Goal: Task Accomplishment & Management: Manage account settings

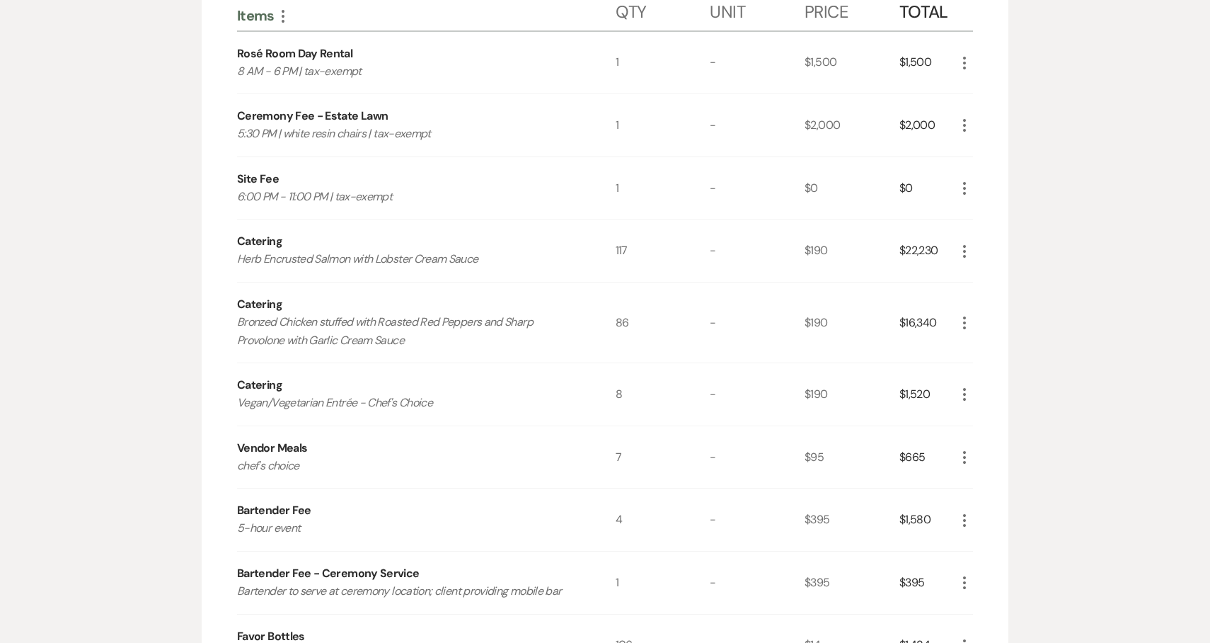
click at [137, 334] on div "Messages Tasks Payments Vendors Rental Overview Timeline Docs & Files Contacts …" at bounding box center [605, 595] width 1210 height 1501
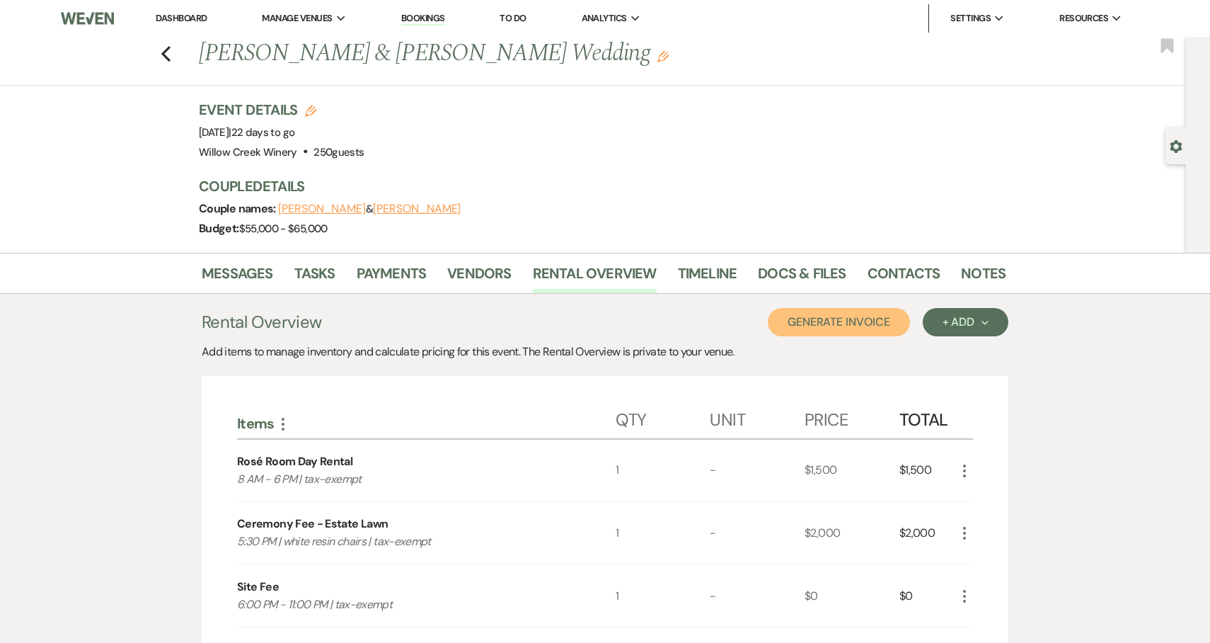
click at [852, 322] on button "Generate Invoice" at bounding box center [839, 322] width 142 height 28
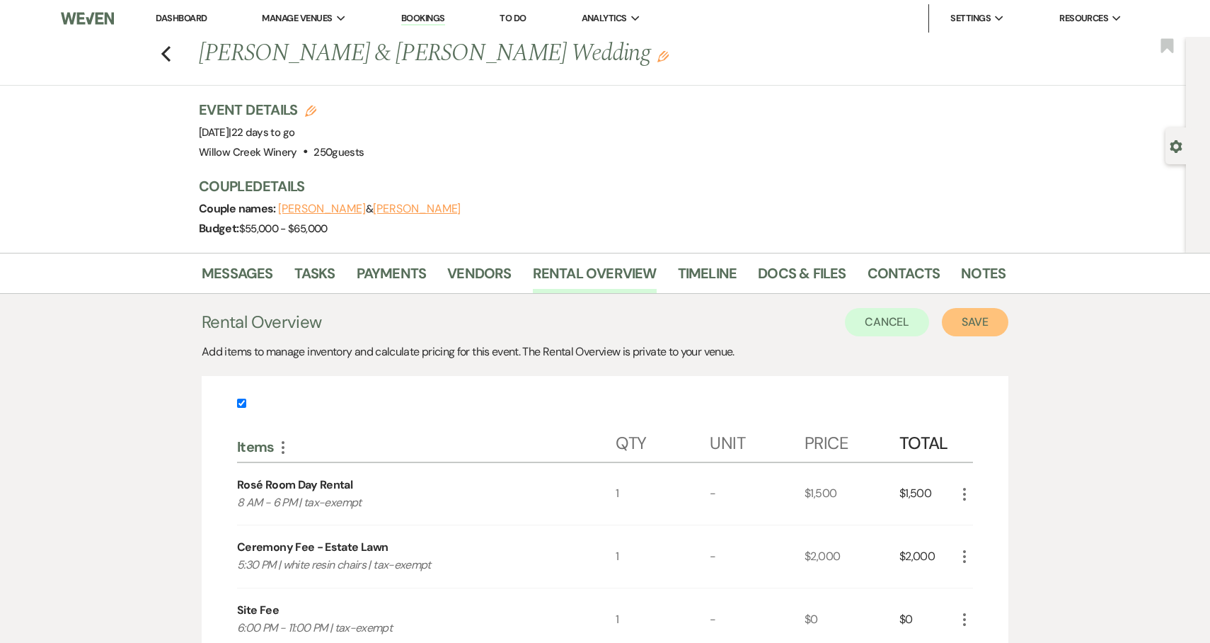
click at [969, 322] on button "Save" at bounding box center [975, 322] width 67 height 28
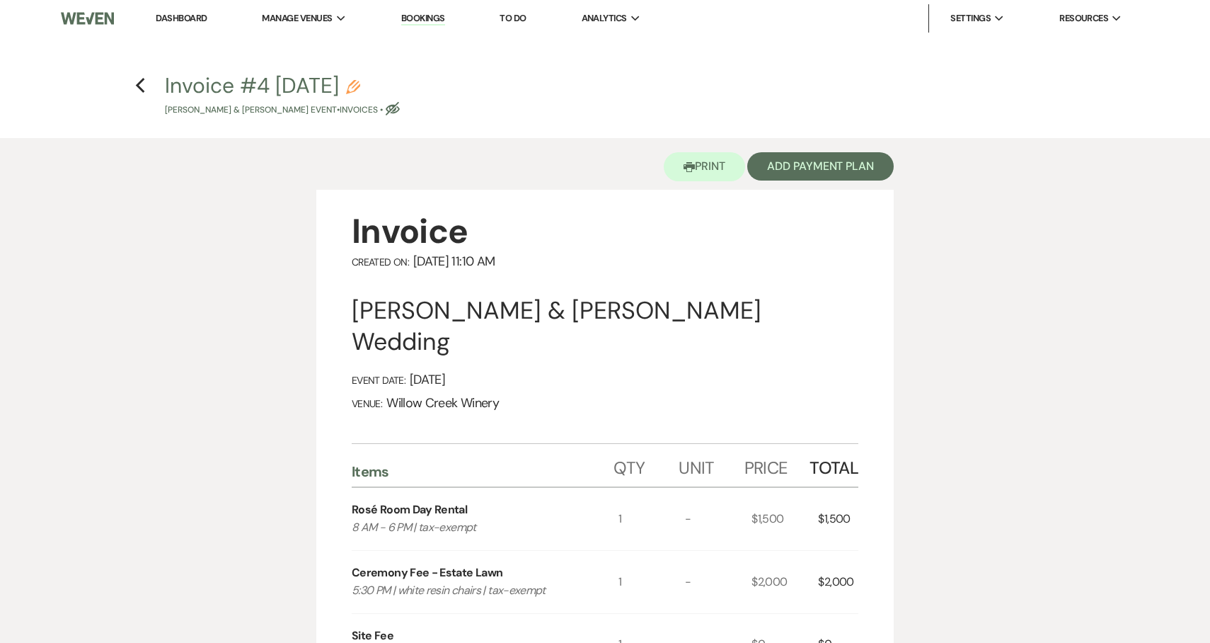
click at [360, 82] on icon "Pencil" at bounding box center [353, 87] width 14 height 14
select select "22"
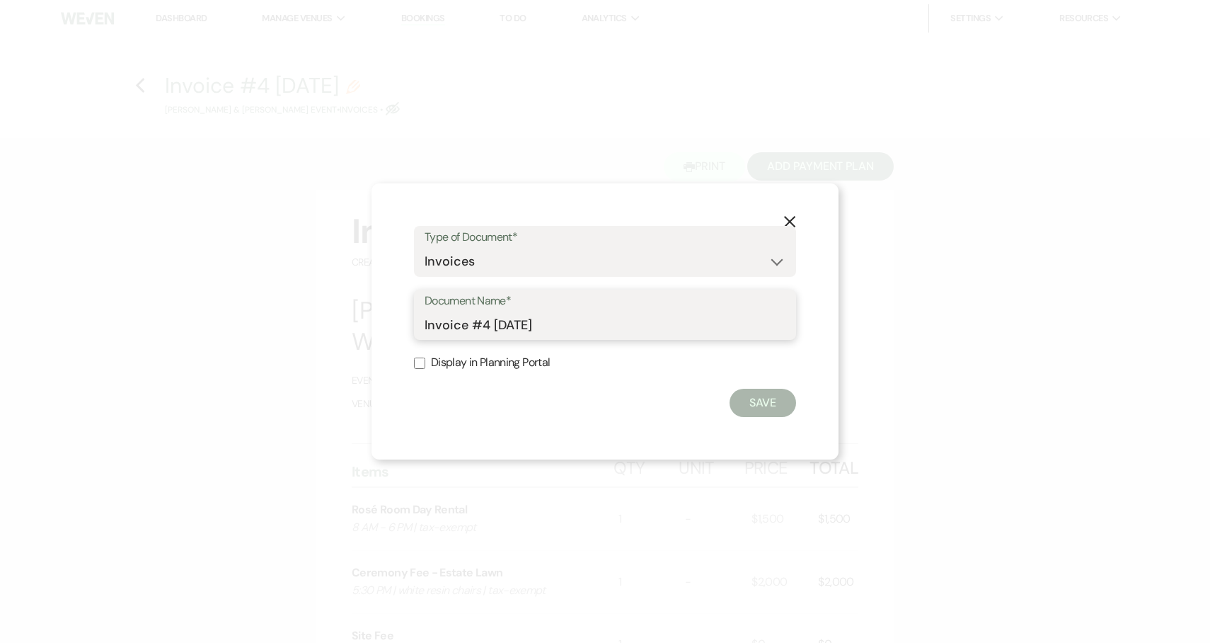
drag, startPoint x: 488, startPoint y: 326, endPoint x: 472, endPoint y: 327, distance: 16.3
click at [472, 327] on input "Invoice #4 [DATE]" at bounding box center [605, 325] width 361 height 28
type input "Final Invoice as of [DATE]"
click at [766, 413] on button "Save" at bounding box center [763, 403] width 67 height 28
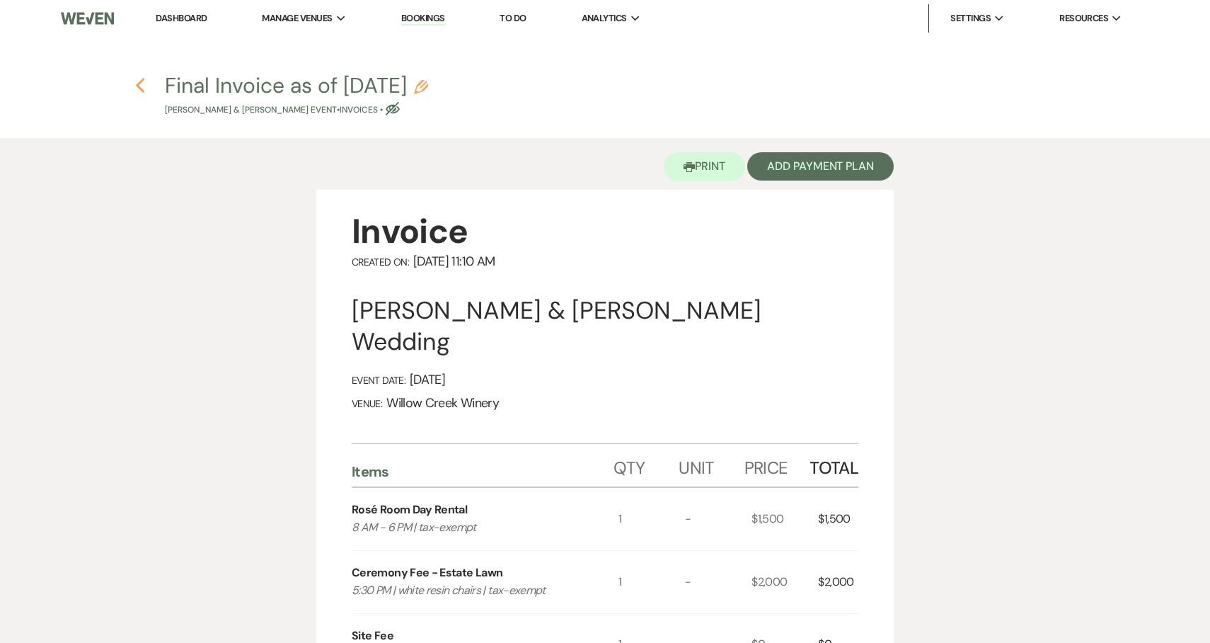
click at [135, 88] on icon "Previous" at bounding box center [140, 85] width 11 height 17
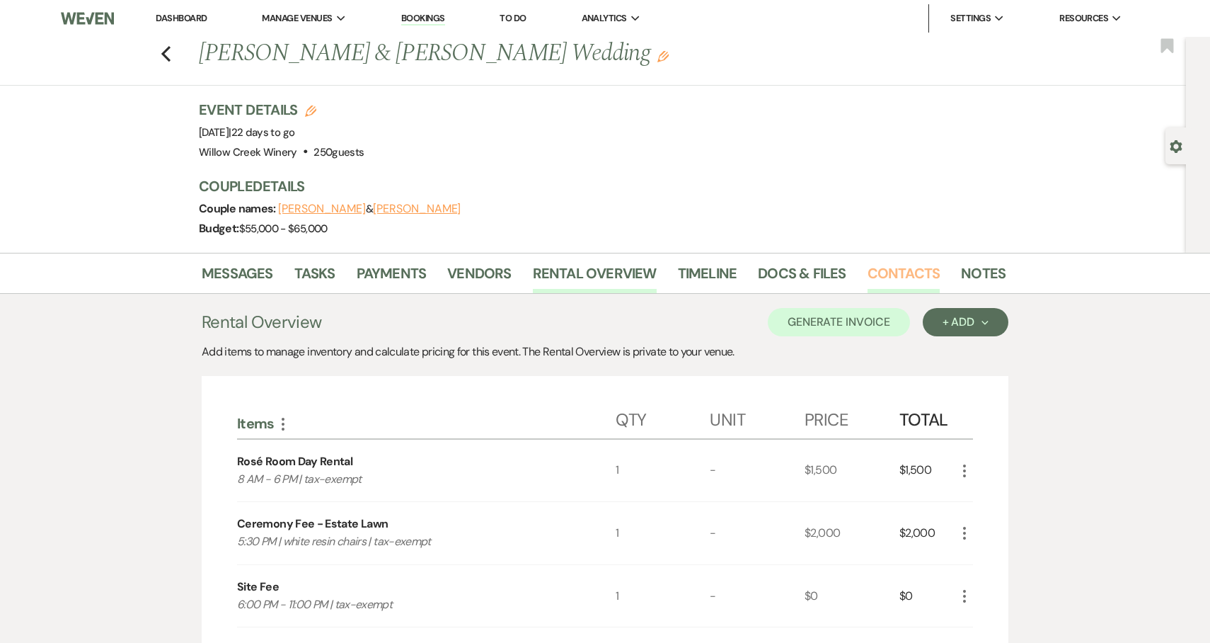
click at [897, 267] on link "Contacts" at bounding box center [904, 277] width 73 height 31
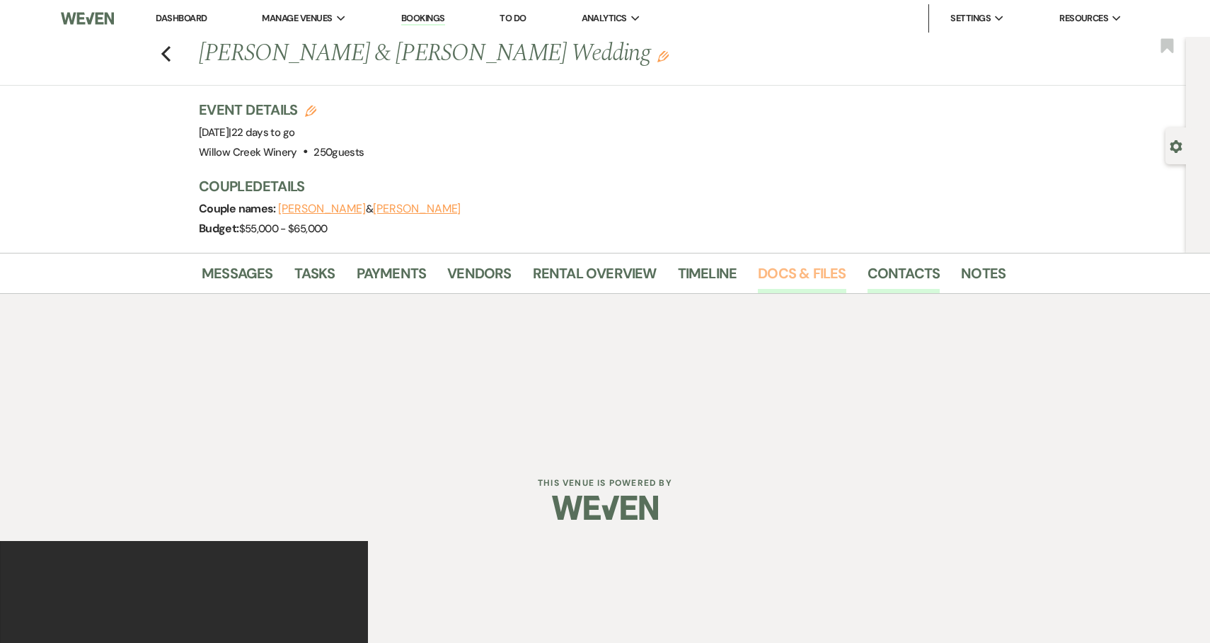
click at [788, 280] on link "Docs & Files" at bounding box center [802, 277] width 88 height 31
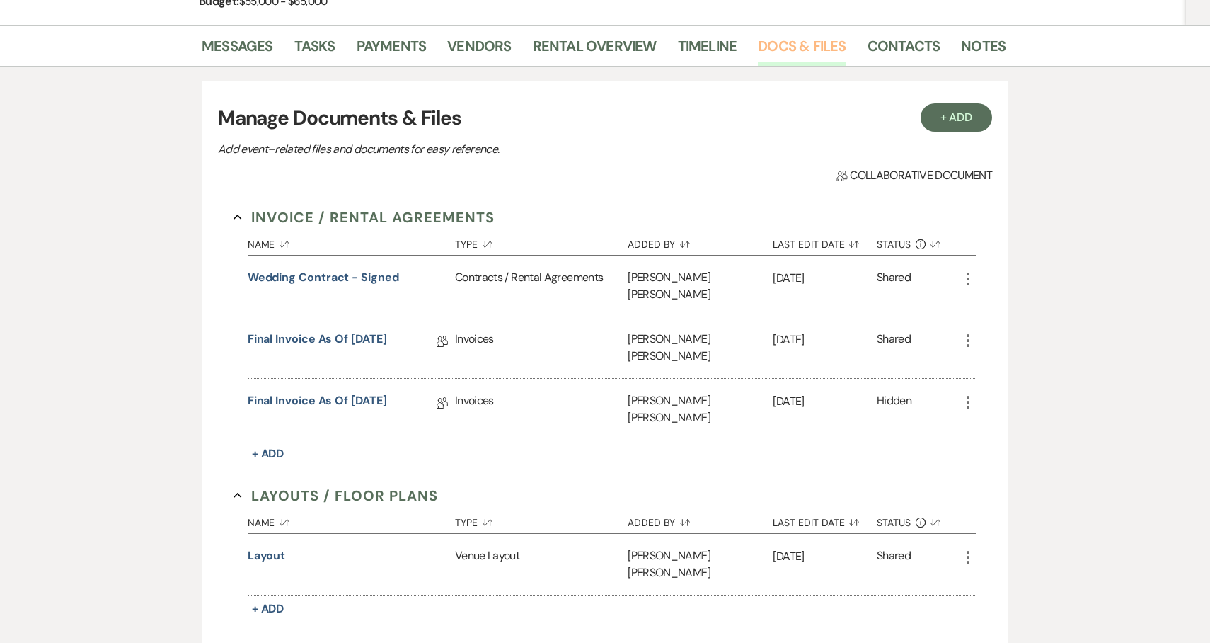
scroll to position [229, 0]
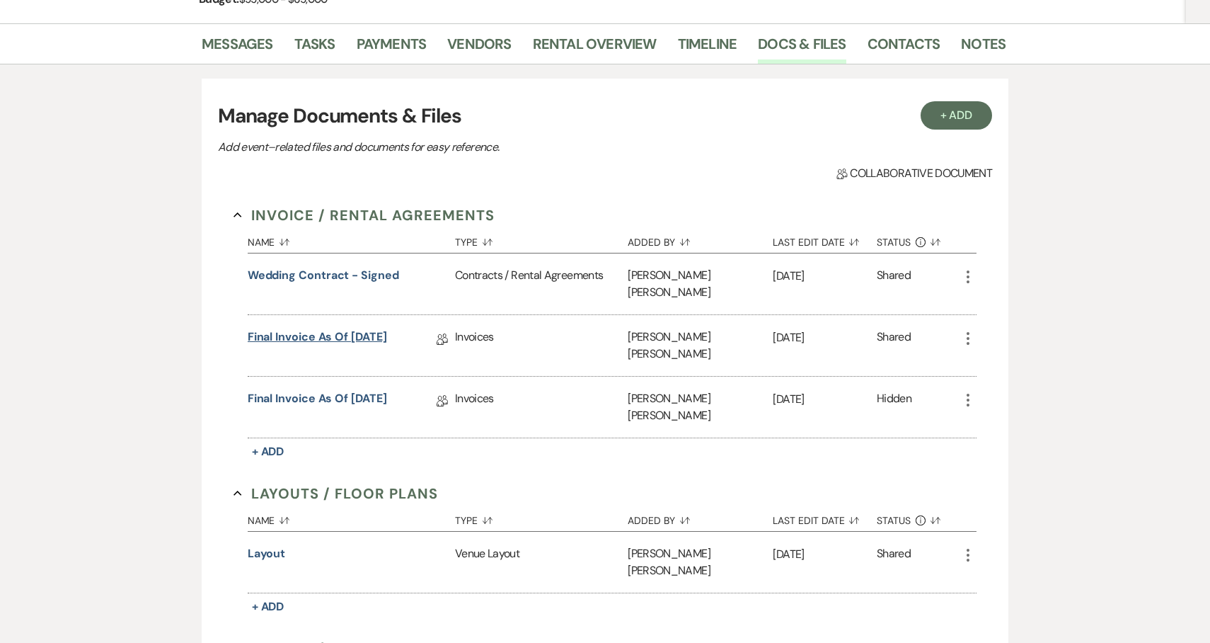
click at [348, 328] on link "Final Invoice as of [DATE]" at bounding box center [317, 339] width 139 height 22
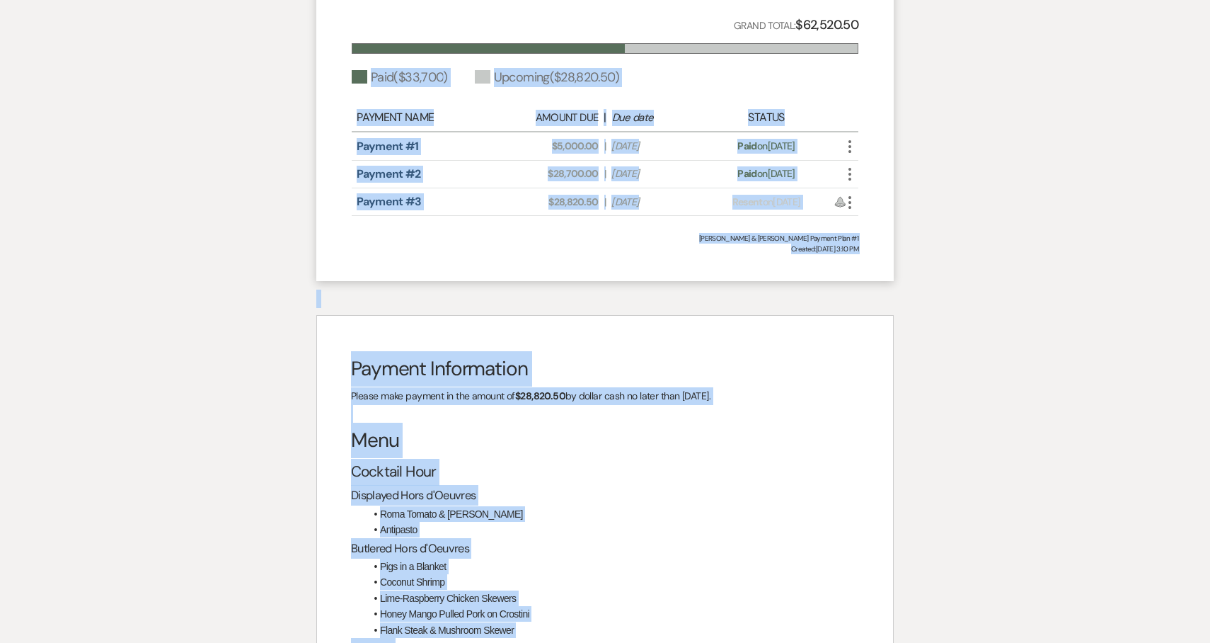
scroll to position [1878, 0]
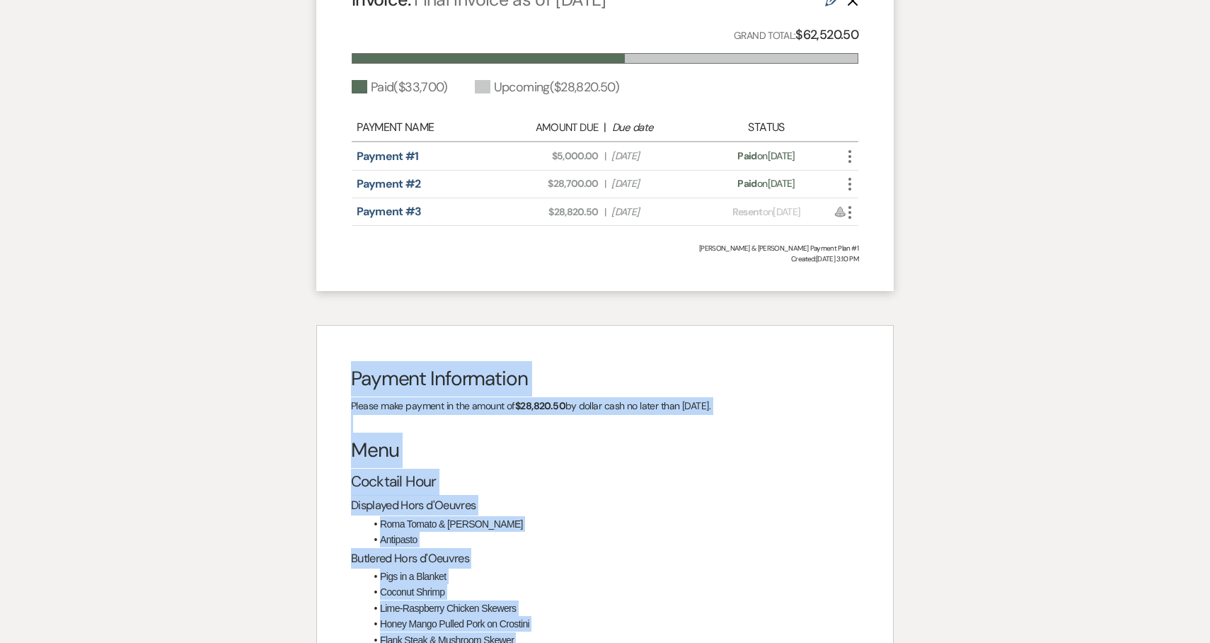
drag, startPoint x: 491, startPoint y: 502, endPoint x: 348, endPoint y: 340, distance: 215.6
copy div "Payment Information Please make payment in the amount of $28,820.50 by dollar c…"
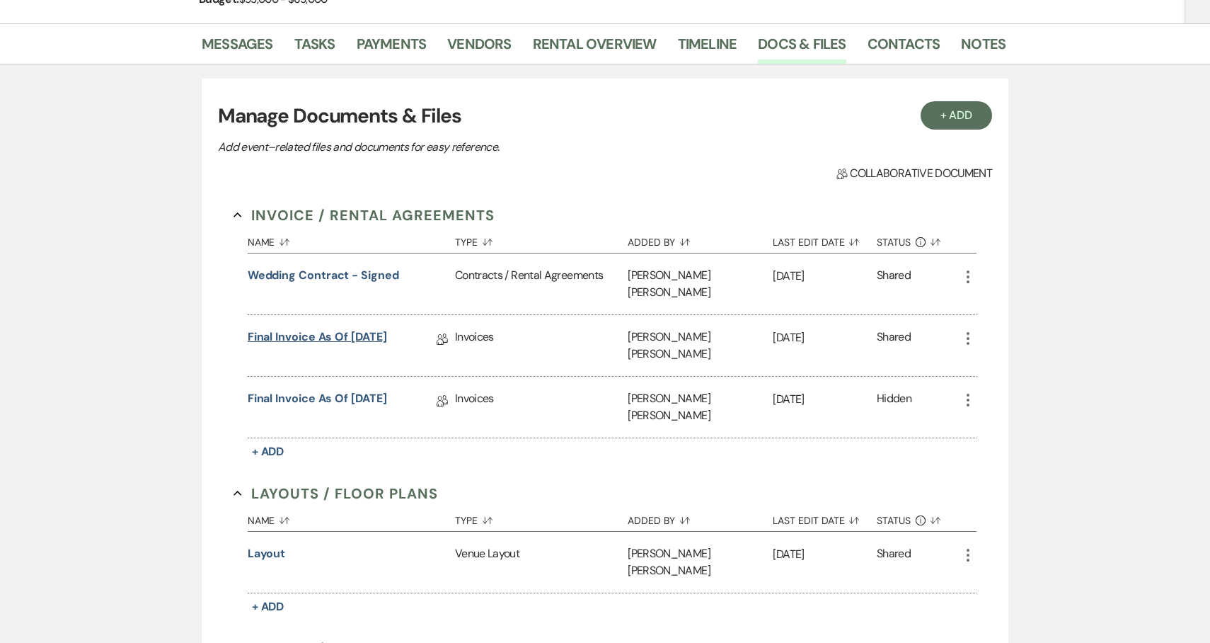
click at [349, 328] on link "Final Invoice as of [DATE]" at bounding box center [317, 339] width 139 height 22
click at [380, 390] on link "Final Invoice as of [DATE]" at bounding box center [317, 401] width 139 height 22
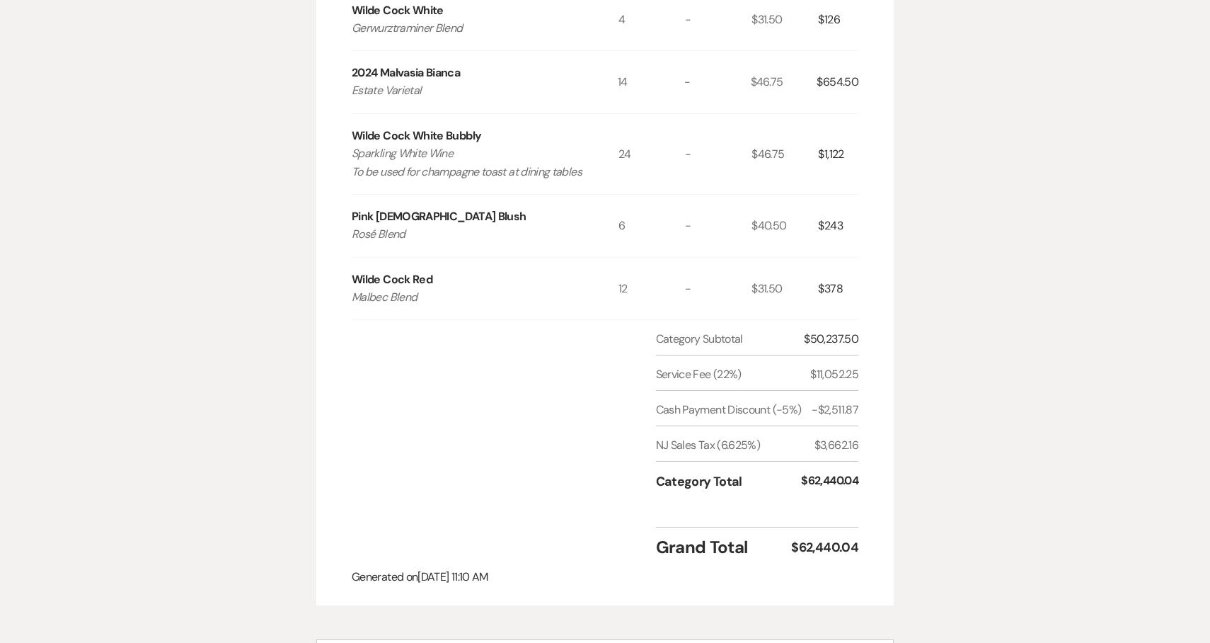
scroll to position [1487, 0]
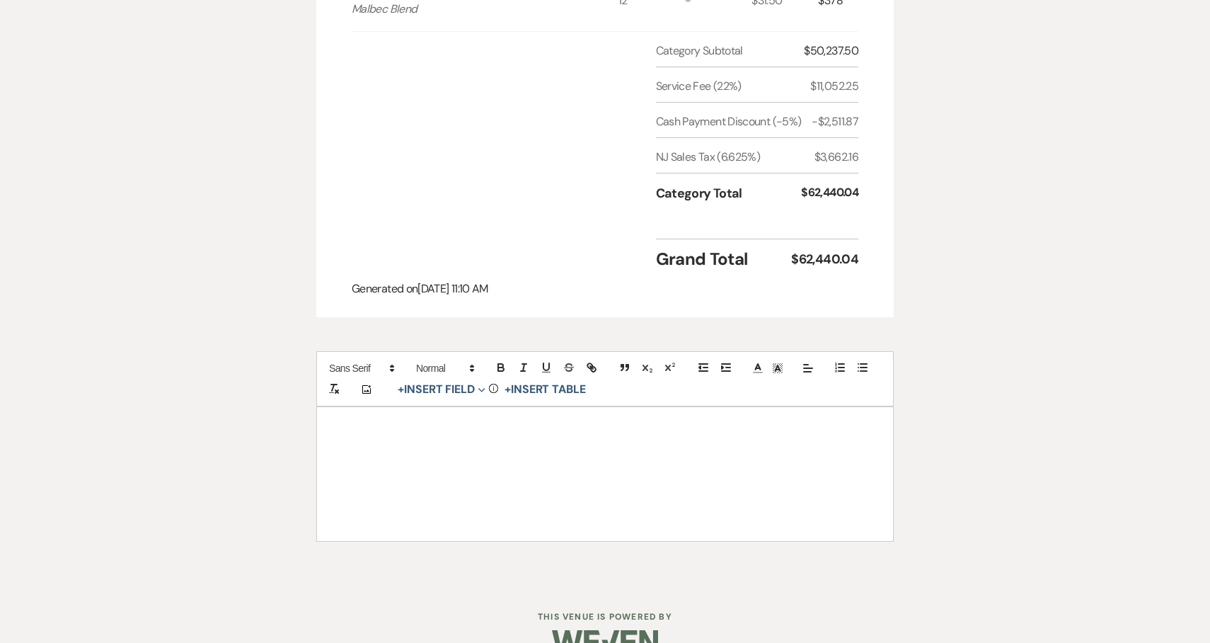
click at [457, 455] on p at bounding box center [605, 464] width 508 height 18
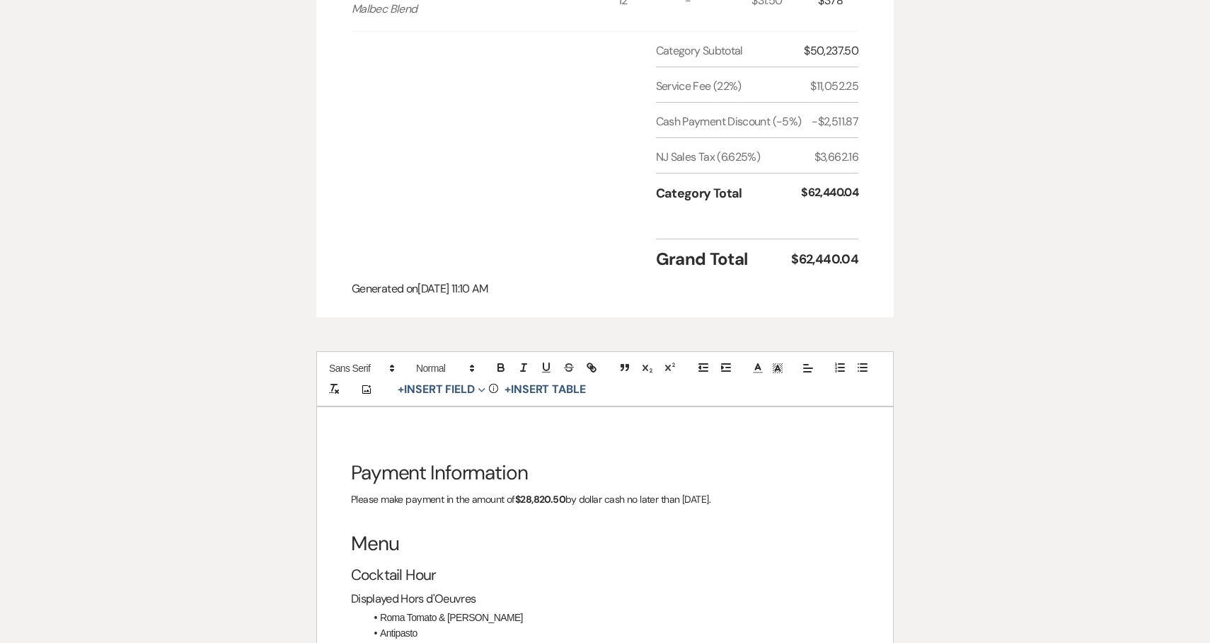
click at [561, 493] on strong "$28,820.50" at bounding box center [540, 499] width 50 height 13
click at [556, 493] on strong "$28,820.50" at bounding box center [540, 499] width 50 height 13
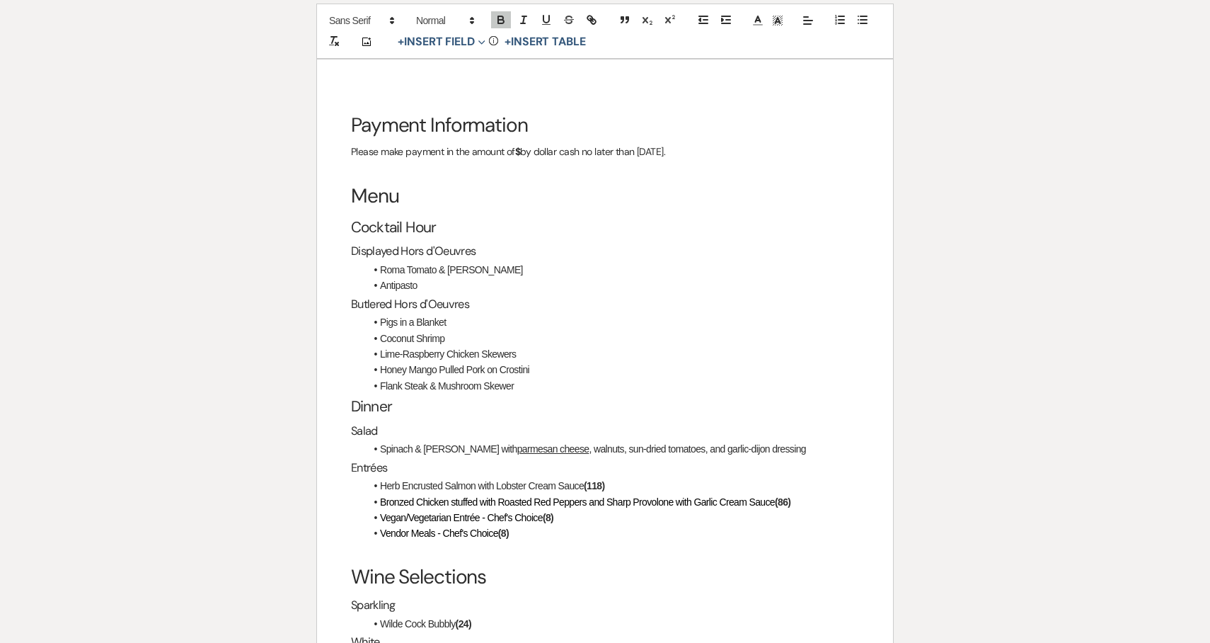
scroll to position [2138, 0]
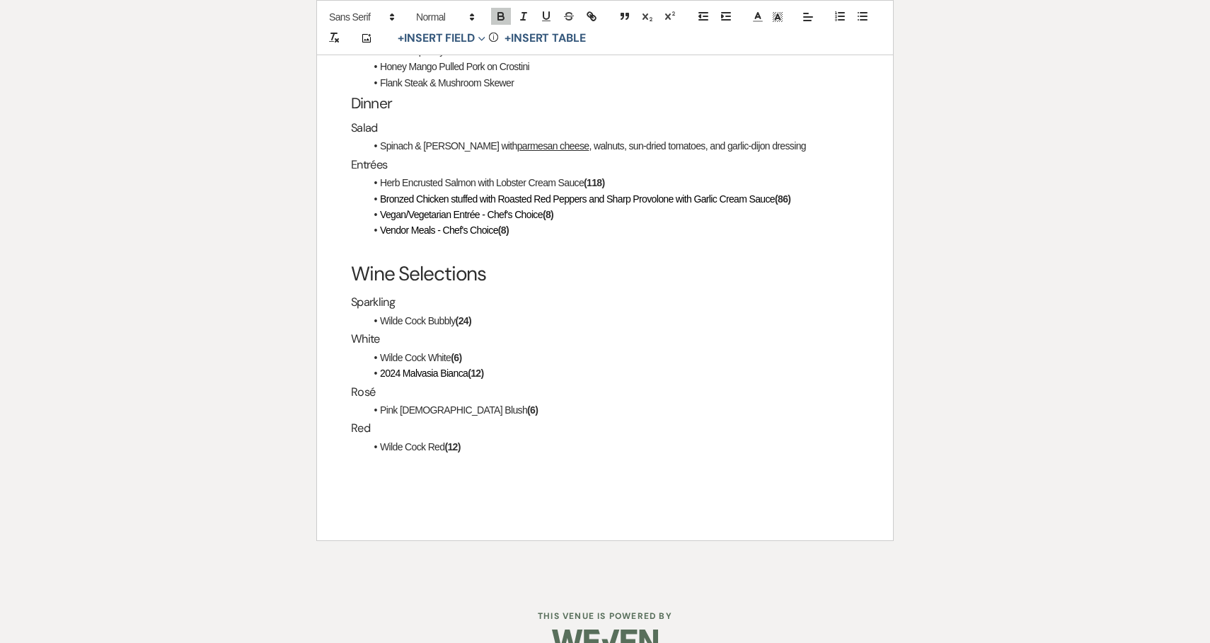
click at [461, 352] on strong "(6)" at bounding box center [456, 357] width 11 height 11
click at [483, 367] on strong "(12)" at bounding box center [476, 372] width 16 height 11
click at [509, 224] on strong "(8)" at bounding box center [503, 229] width 11 height 11
click at [604, 177] on strong "(118)" at bounding box center [594, 182] width 21 height 11
click at [649, 256] on h1 "Wine Selections" at bounding box center [605, 273] width 508 height 35
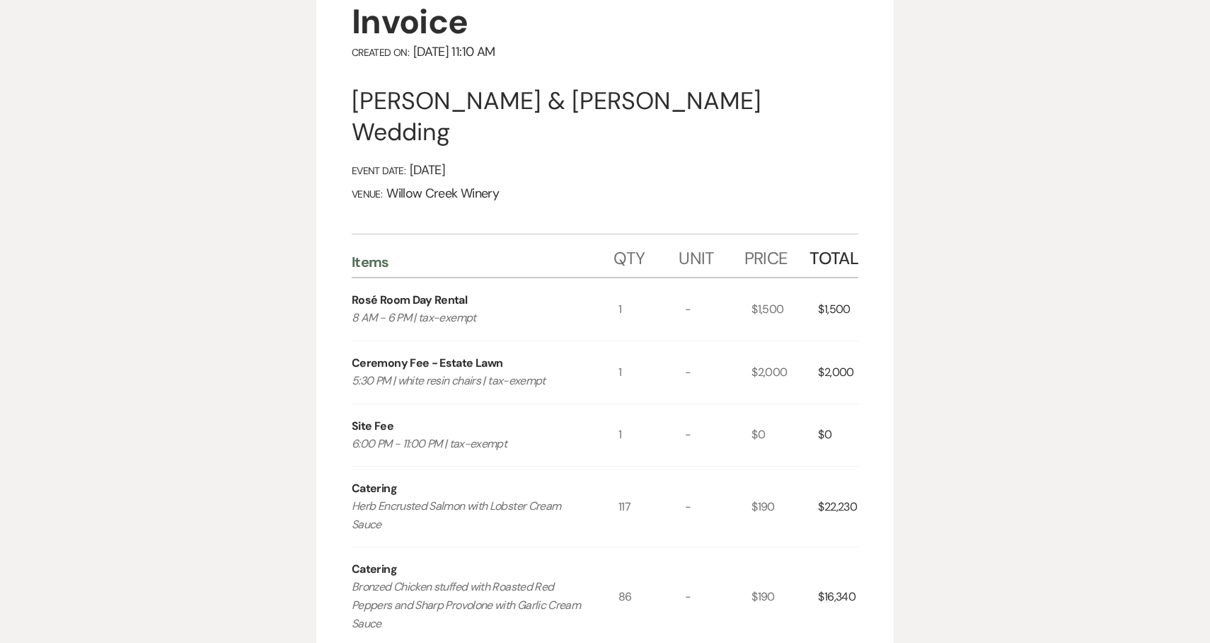
scroll to position [0, 0]
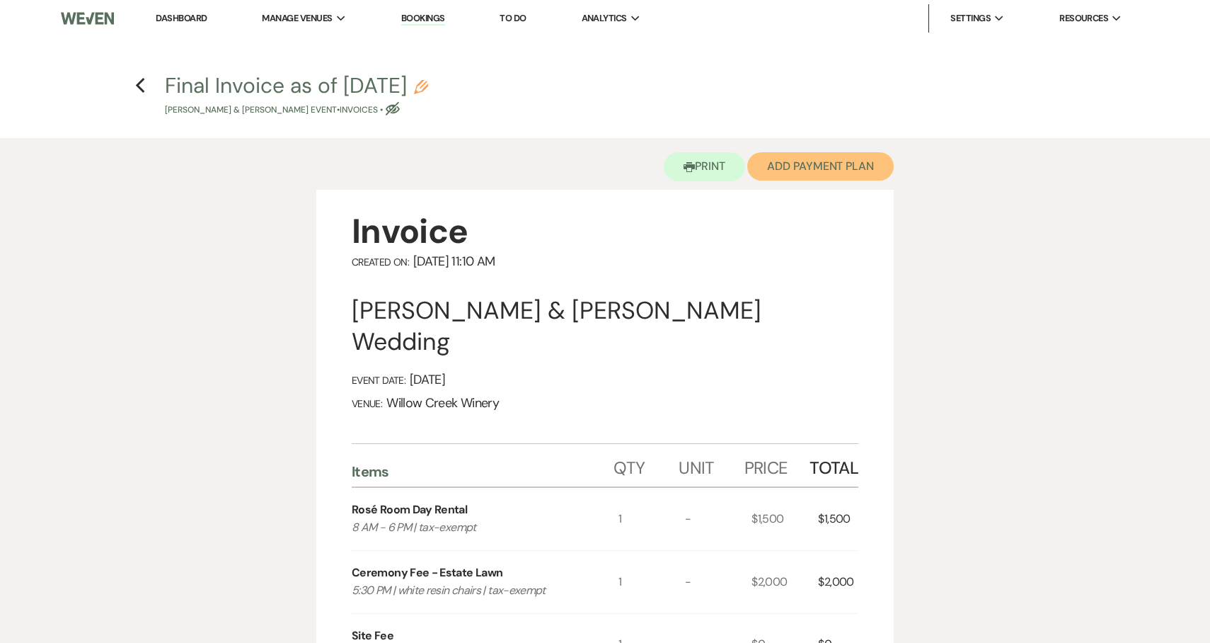
click at [801, 165] on button "Add Payment Plan" at bounding box center [820, 166] width 147 height 28
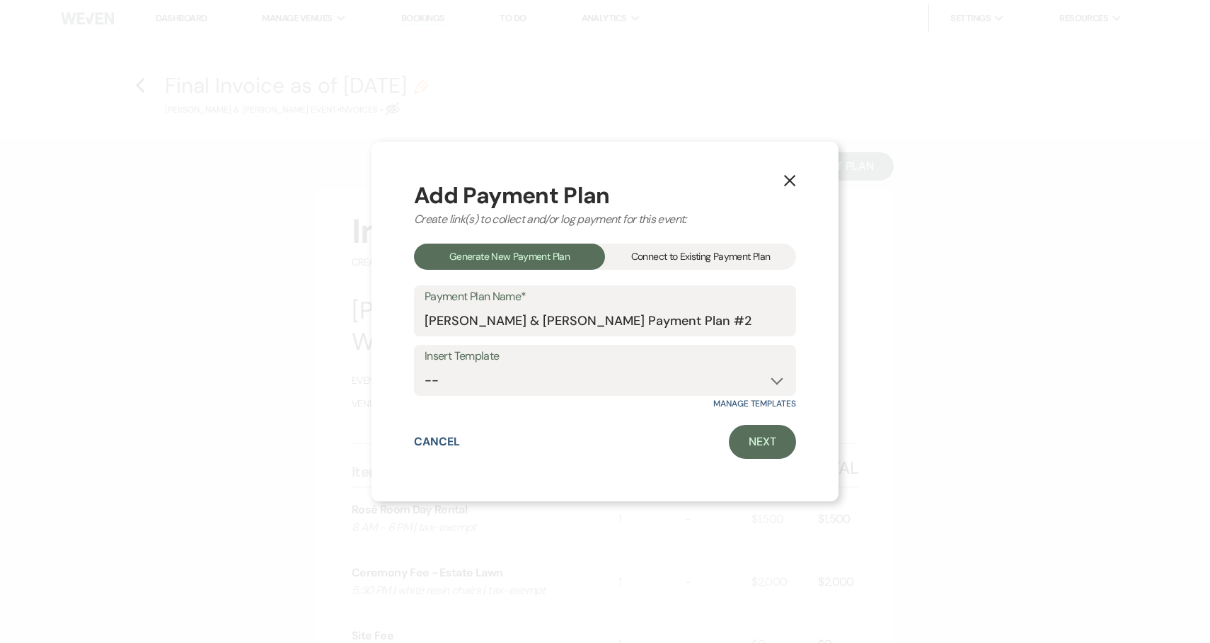
click at [682, 255] on div "Connect to Existing Payment Plan" at bounding box center [700, 256] width 191 height 26
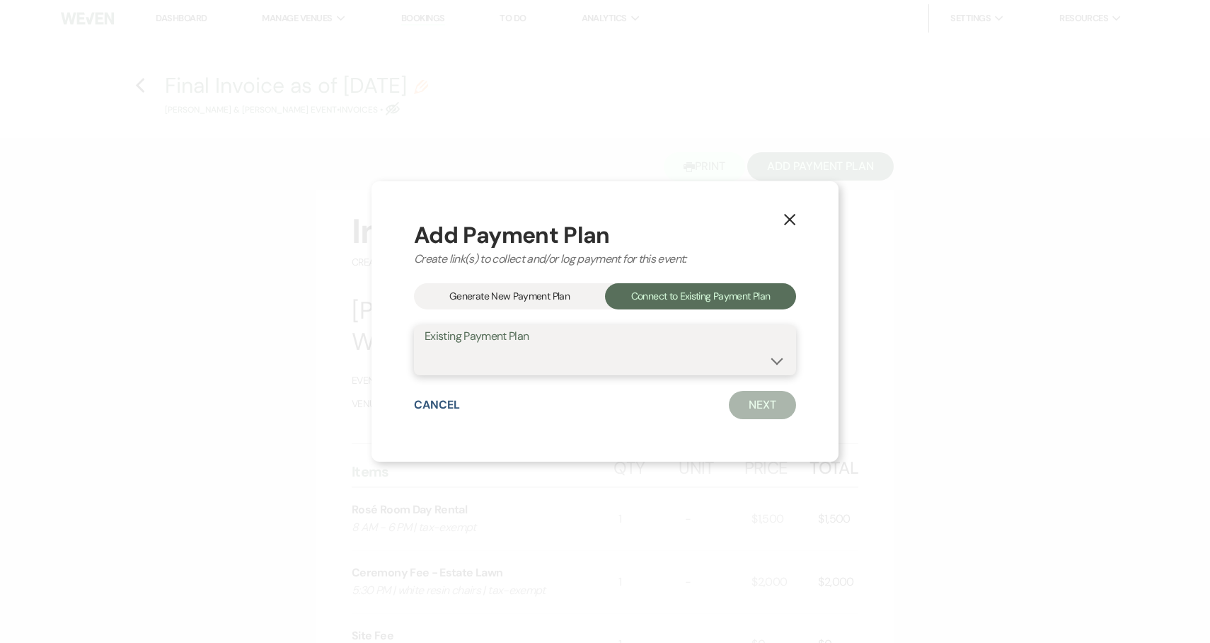
click at [658, 357] on select "[PERSON_NAME] & [PERSON_NAME] Payment Plan #1" at bounding box center [605, 360] width 361 height 28
select select "8976"
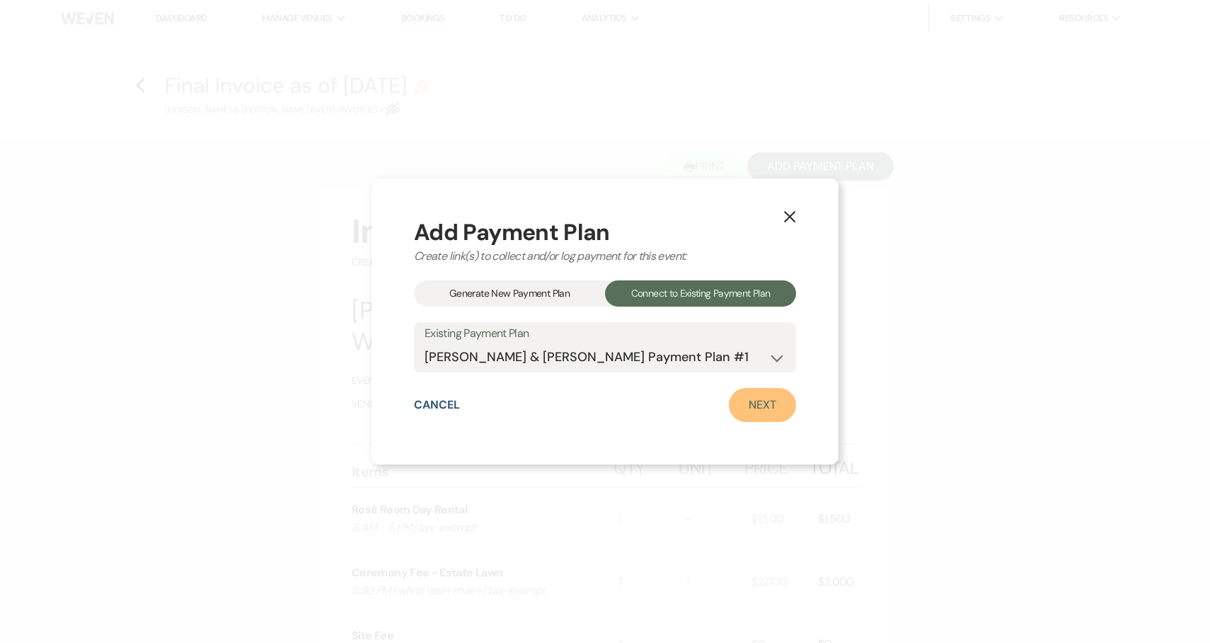
click at [759, 407] on link "Next" at bounding box center [762, 405] width 67 height 34
select select "27391"
select select "1"
select select "true"
select select "1"
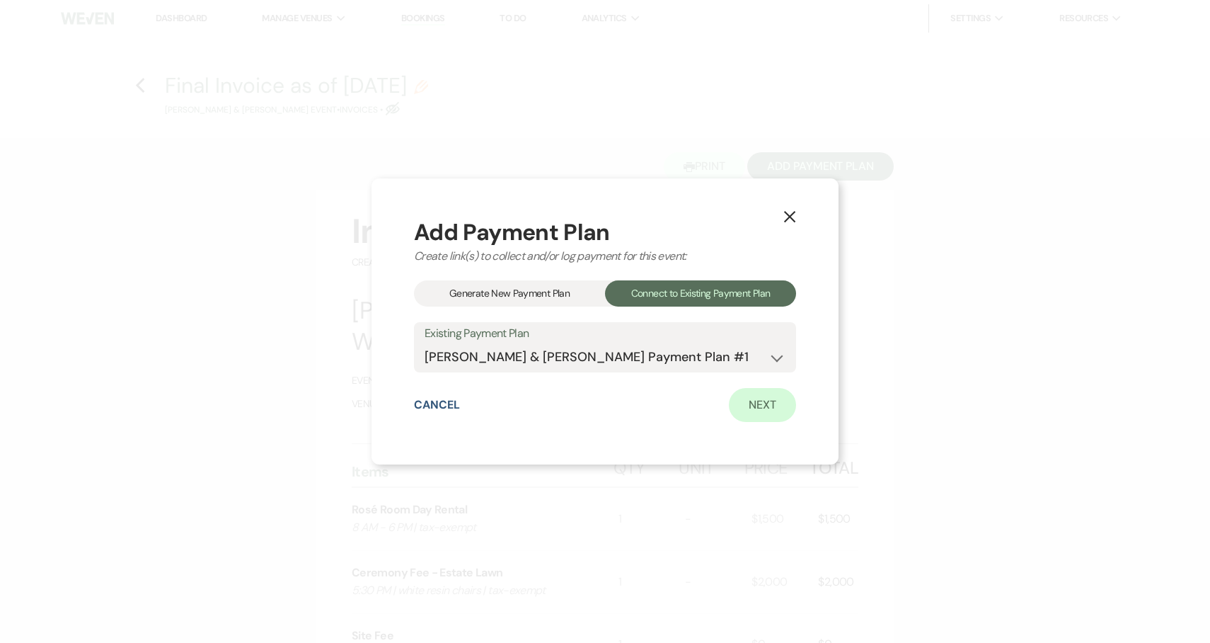
select select "2"
select select "flat"
select select "client"
select select "daily"
select select "days"
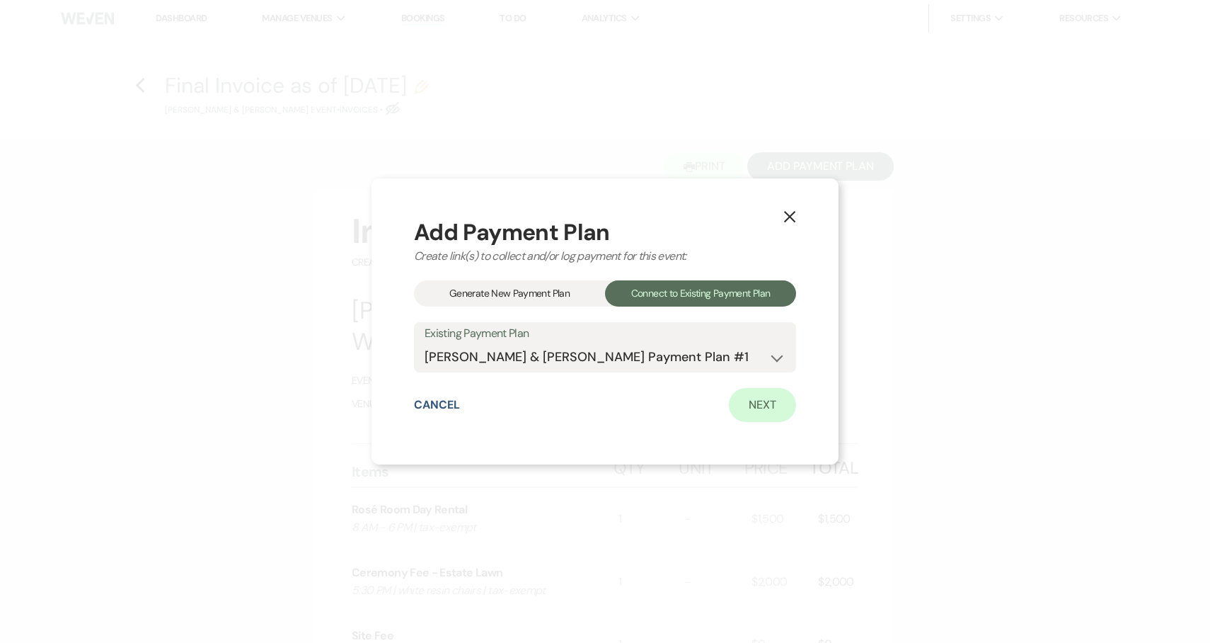
select select "complete"
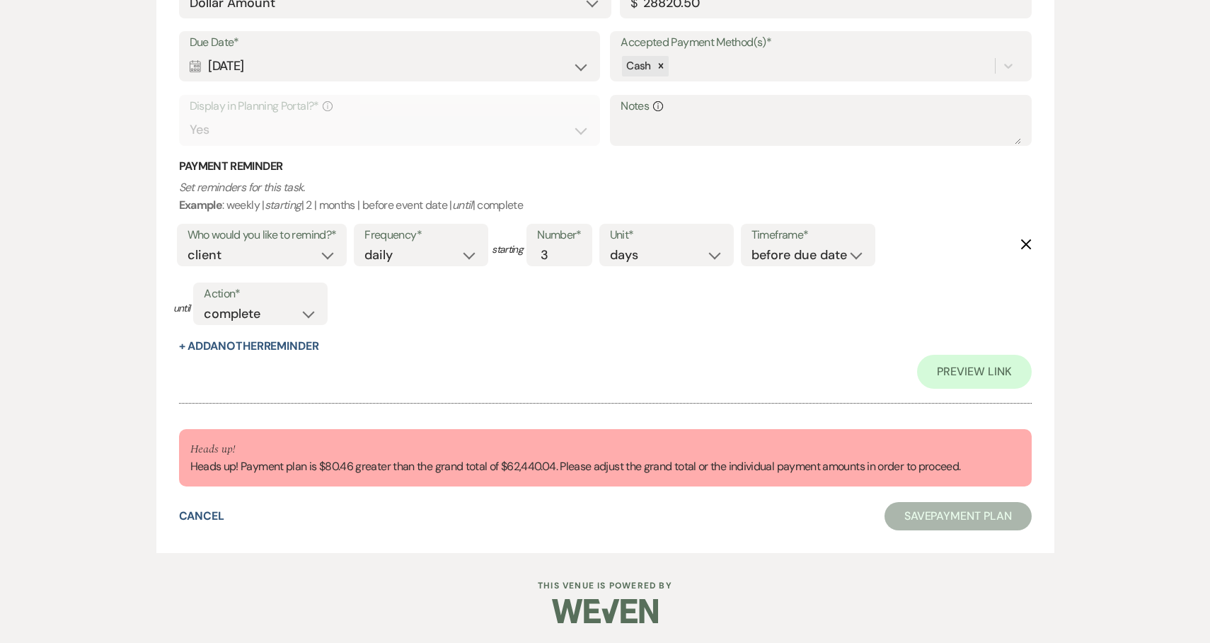
scroll to position [1579, 0]
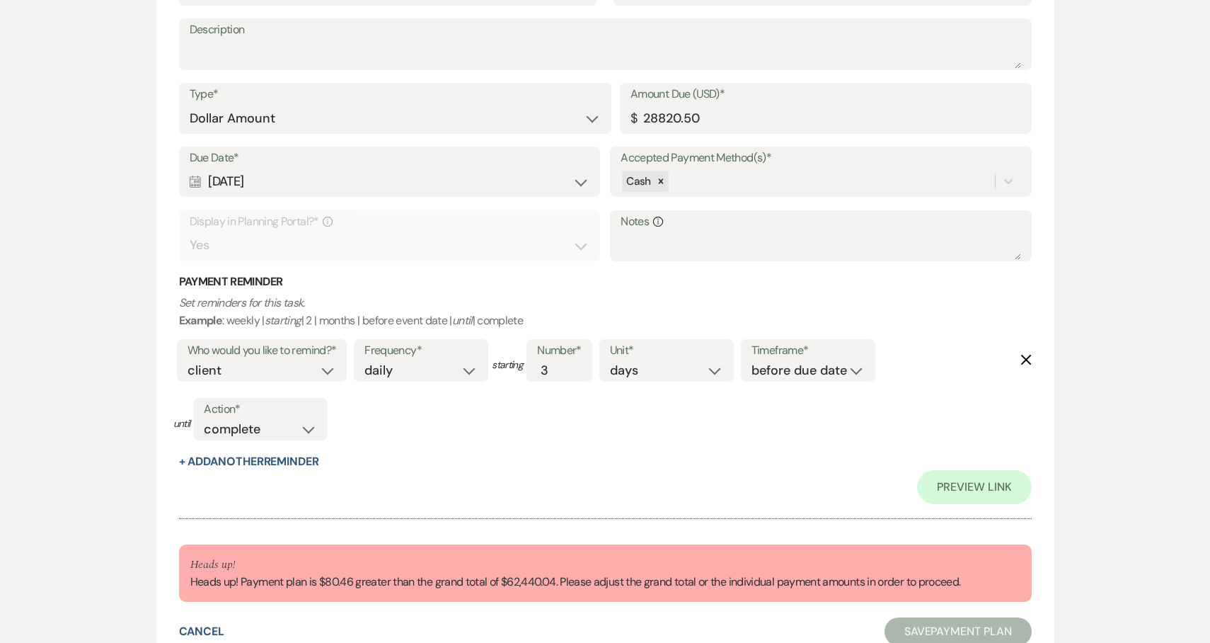
click at [1028, 354] on icon "Delete" at bounding box center [1026, 359] width 11 height 11
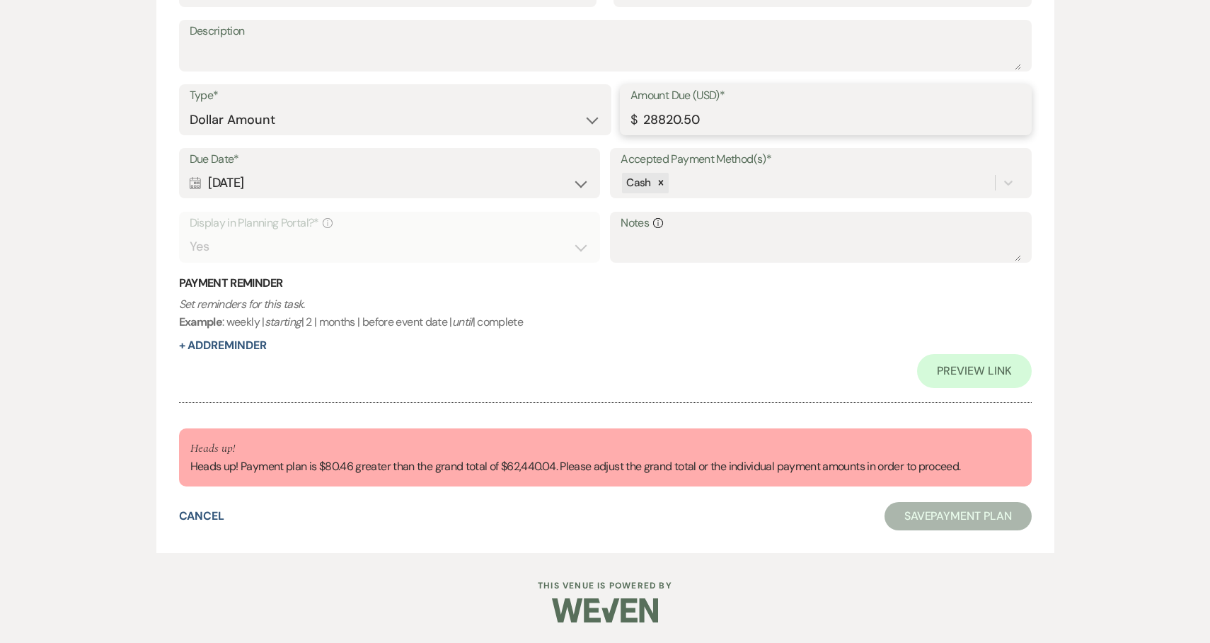
click at [873, 118] on input "28820.50" at bounding box center [826, 120] width 391 height 28
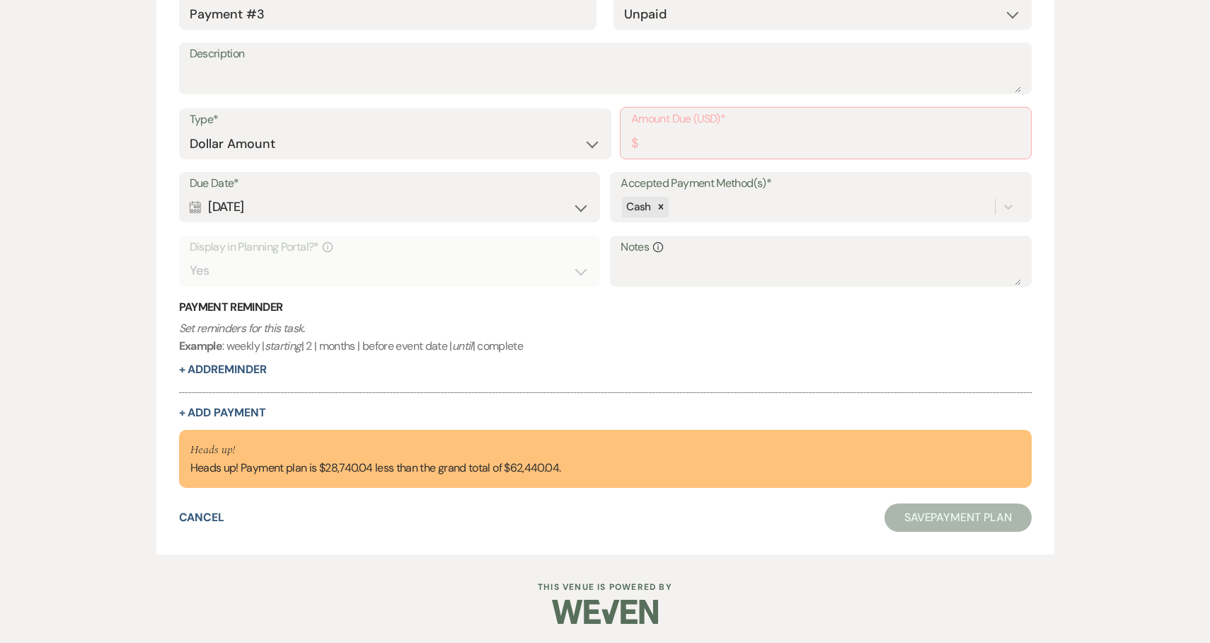
scroll to position [1488, 0]
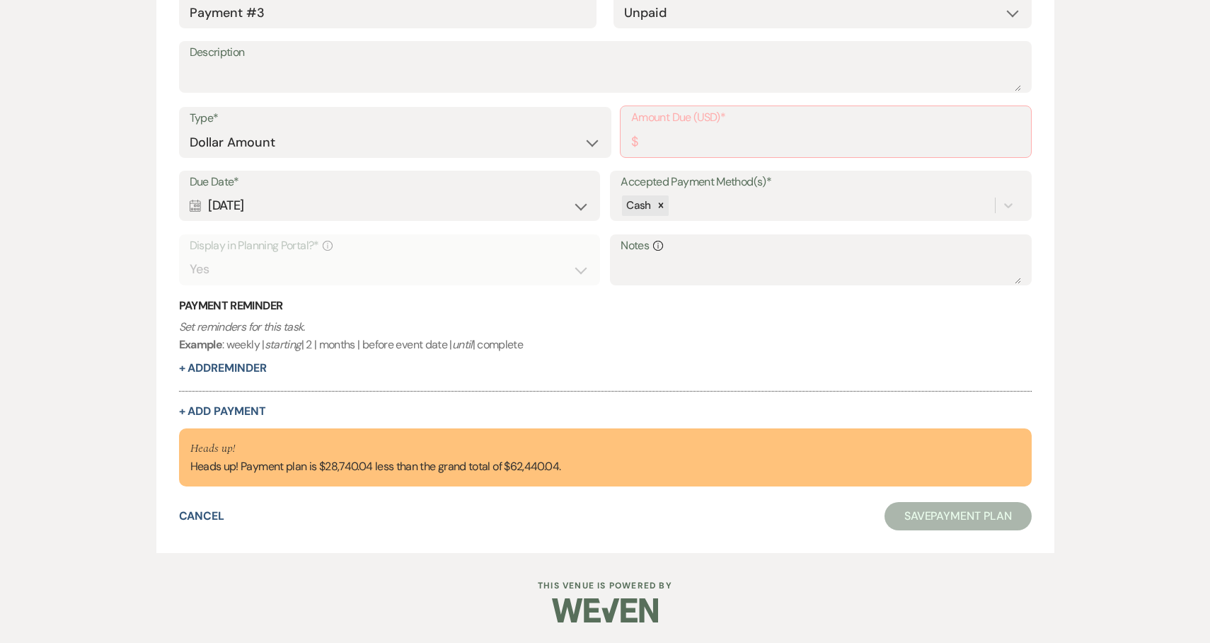
click at [350, 461] on div "Heads up! Heads up! Payment plan is $28,740.04 less than the grand total of $62…" at bounding box center [375, 457] width 371 height 35
copy div "28,740.04"
click at [715, 143] on input "Amount Due (USD)*" at bounding box center [825, 142] width 389 height 28
paste input "28740.04"
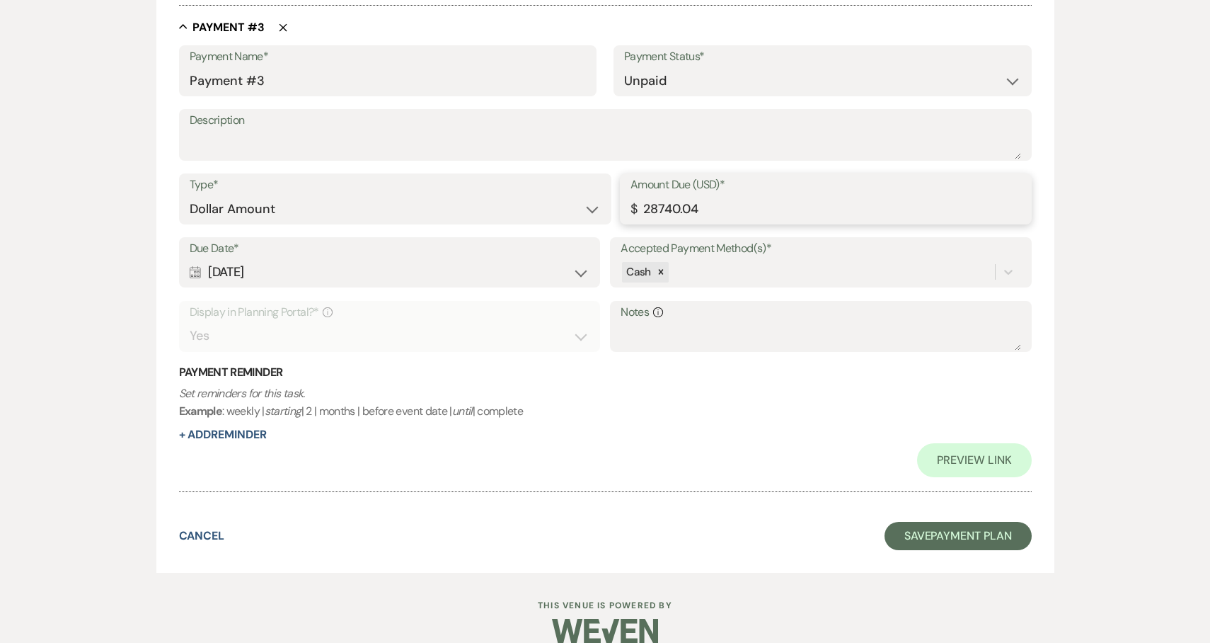
scroll to position [1508, 0]
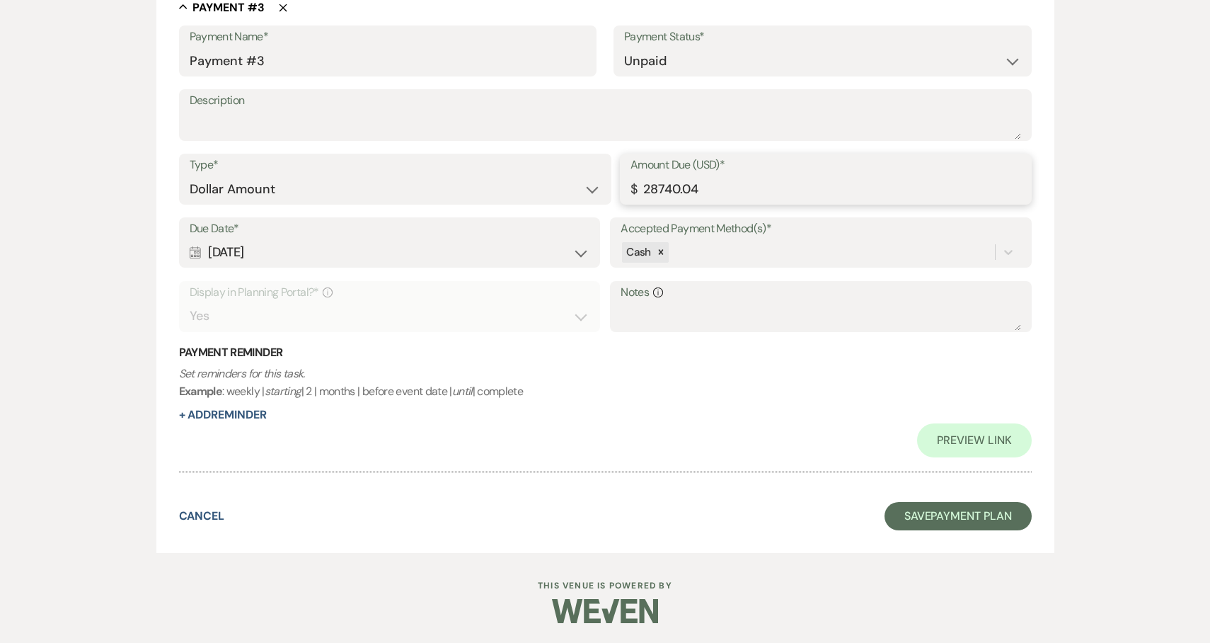
type input "28740.04"
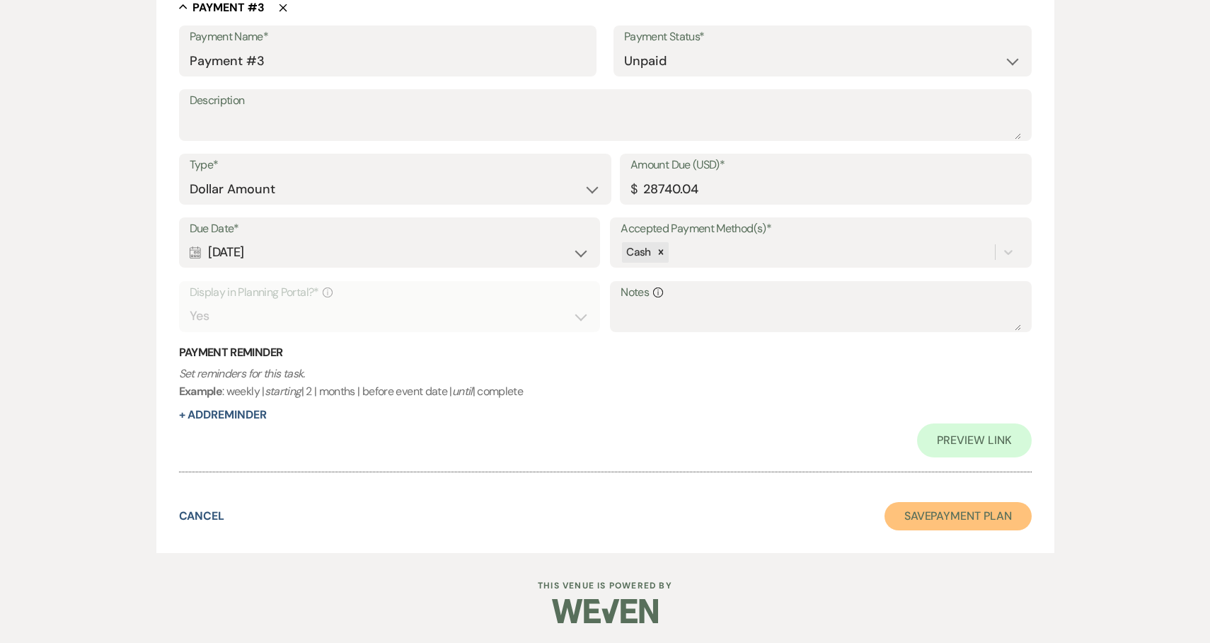
click at [977, 513] on button "Save Payment Plan" at bounding box center [958, 516] width 147 height 28
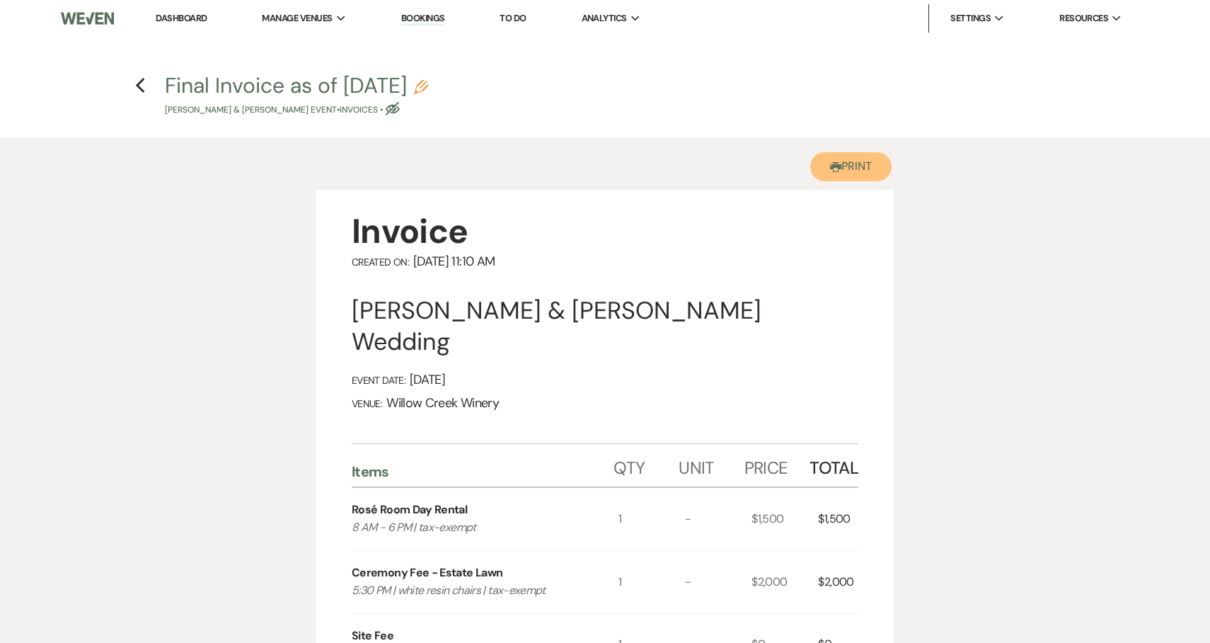
click at [850, 172] on button "Printer Print" at bounding box center [850, 166] width 81 height 29
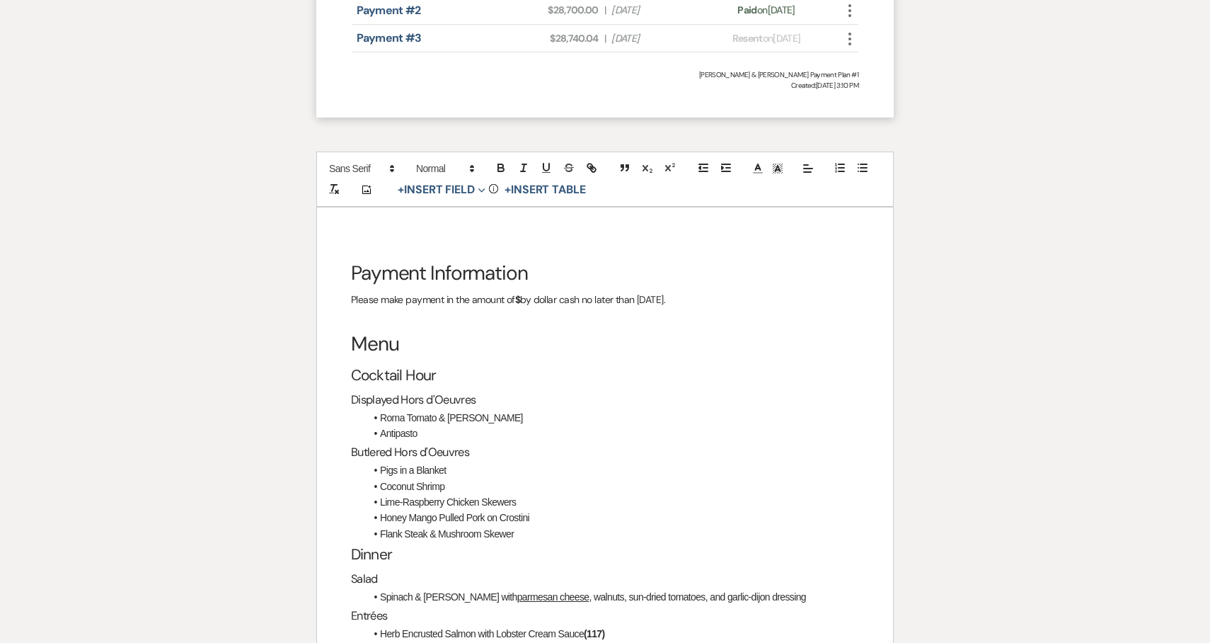
scroll to position [2046, 0]
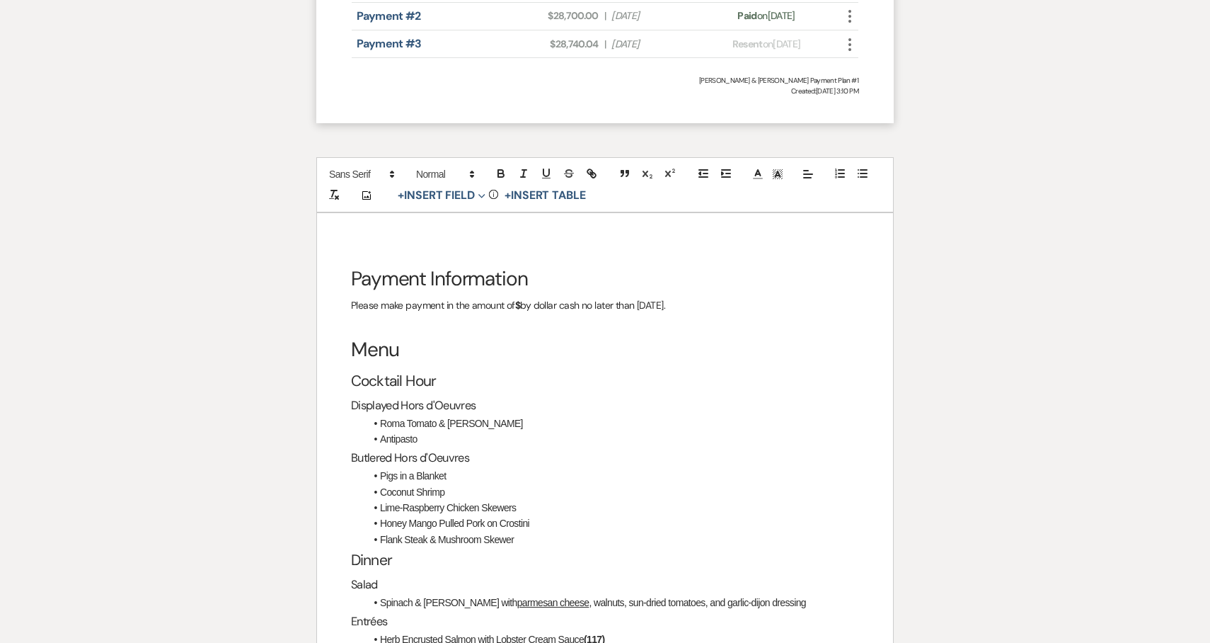
click at [520, 299] on strong "$" at bounding box center [517, 305] width 5 height 13
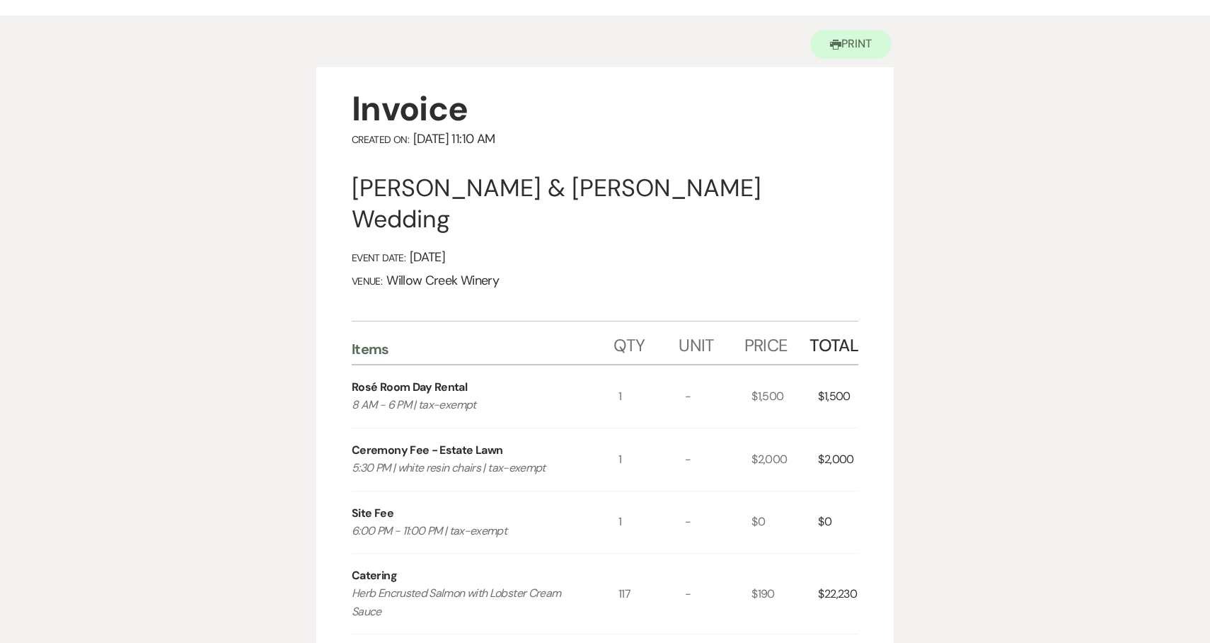
scroll to position [52, 0]
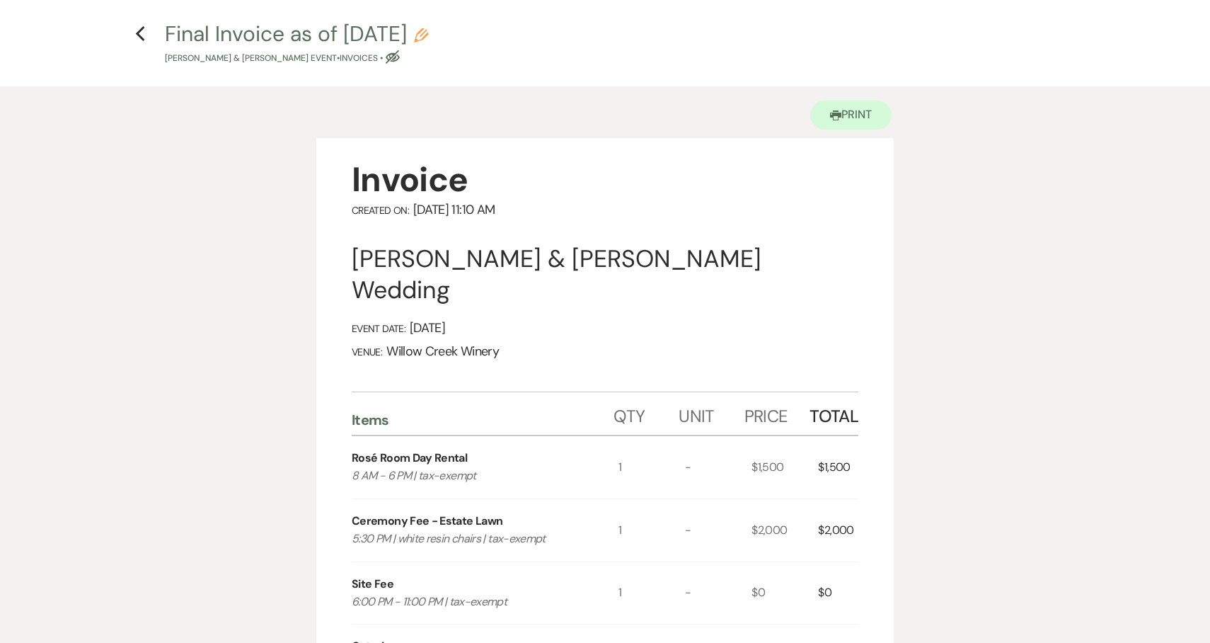
click at [851, 113] on button "Printer Print" at bounding box center [850, 115] width 81 height 29
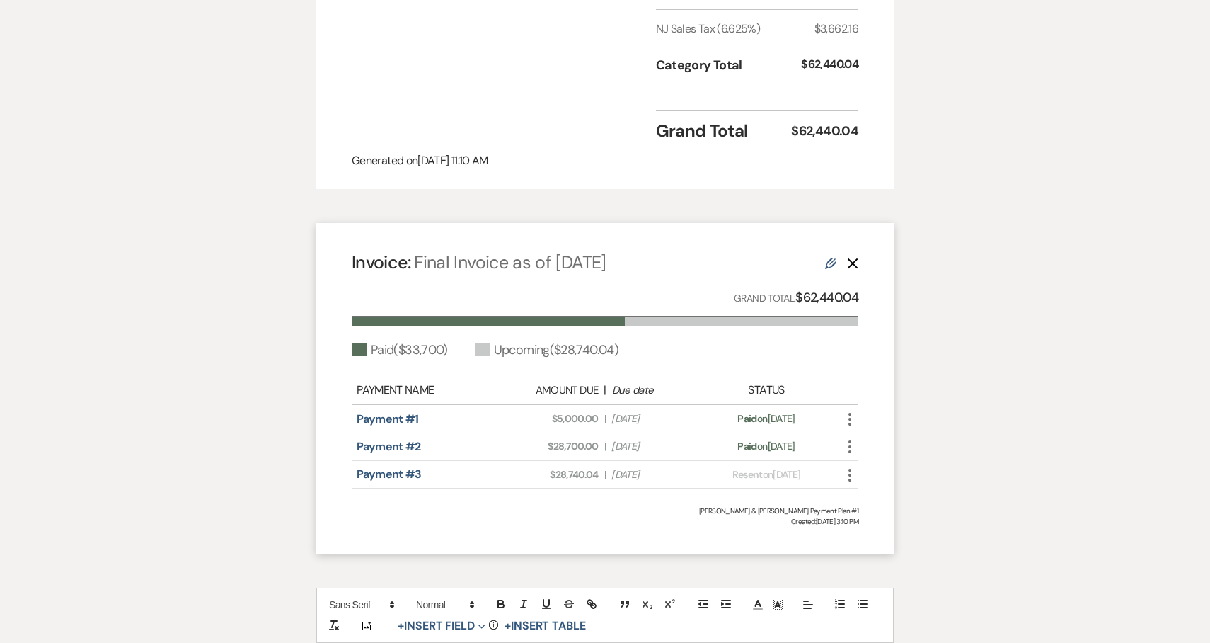
scroll to position [1624, 0]
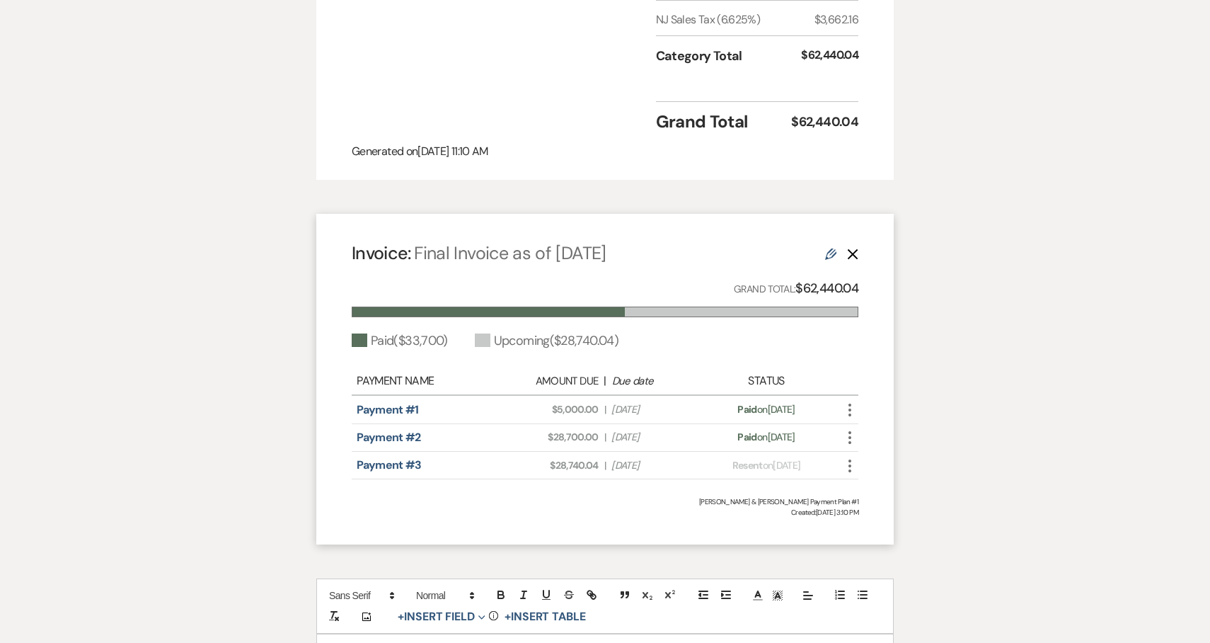
click at [849, 459] on use "button" at bounding box center [850, 465] width 3 height 13
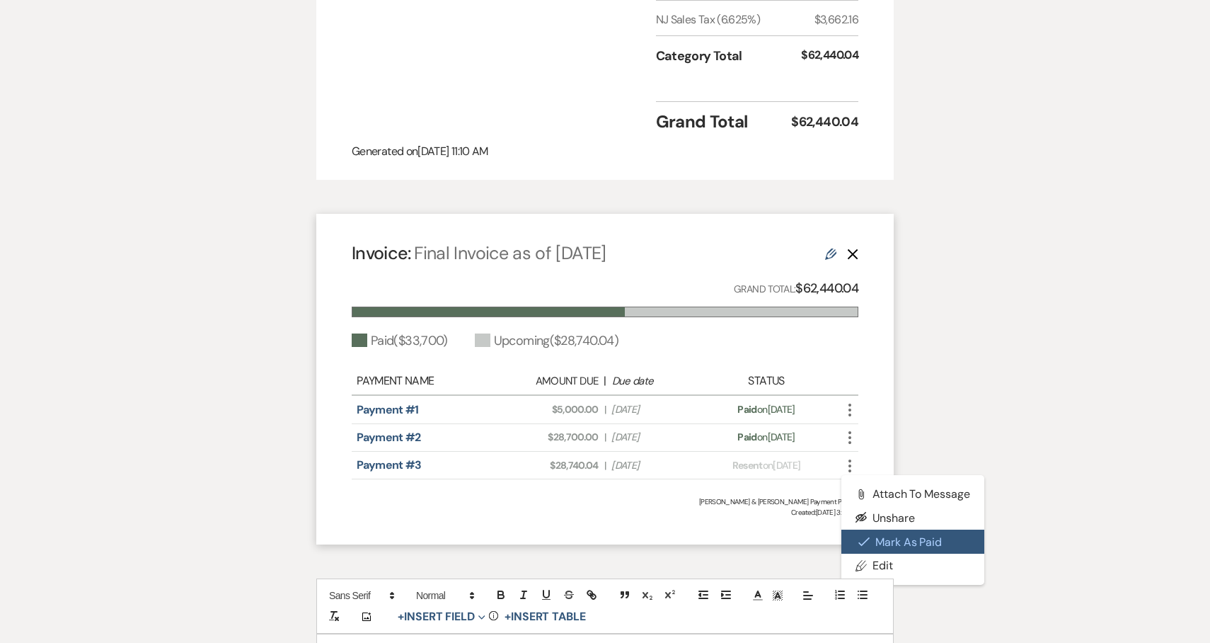
click at [930, 529] on button "Check [PERSON_NAME] [PERSON_NAME] as Paid" at bounding box center [913, 541] width 143 height 24
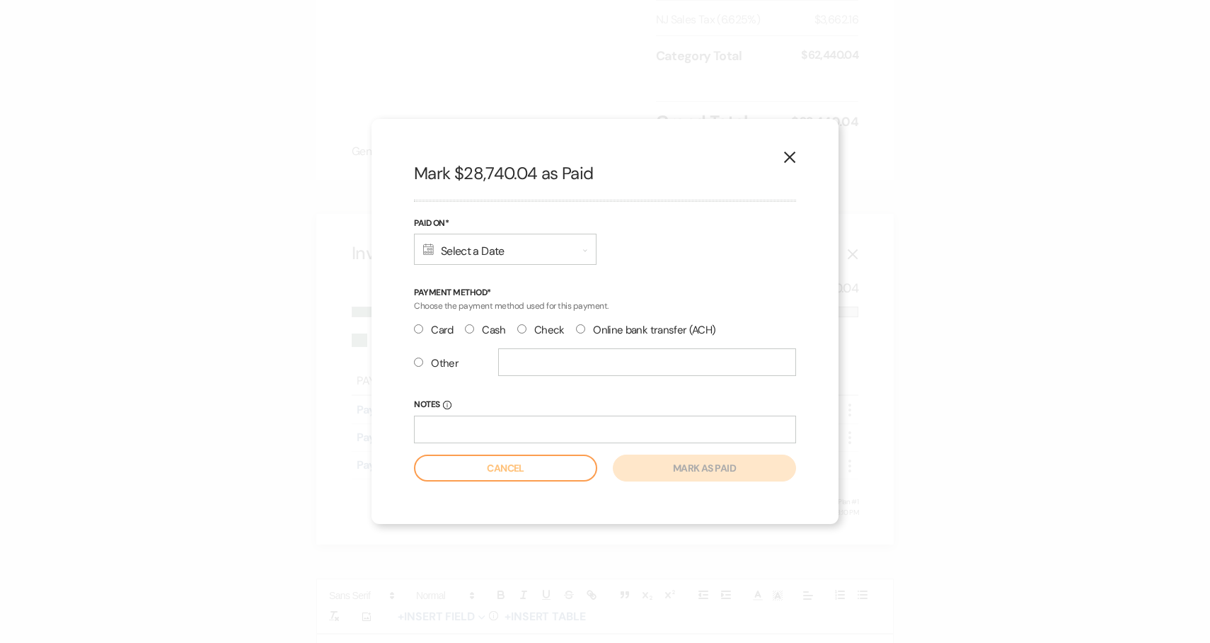
click at [471, 331] on input "Cash" at bounding box center [469, 328] width 9 height 9
radio input "true"
click at [472, 251] on div "Calendar Select a Date Expand" at bounding box center [505, 249] width 183 height 31
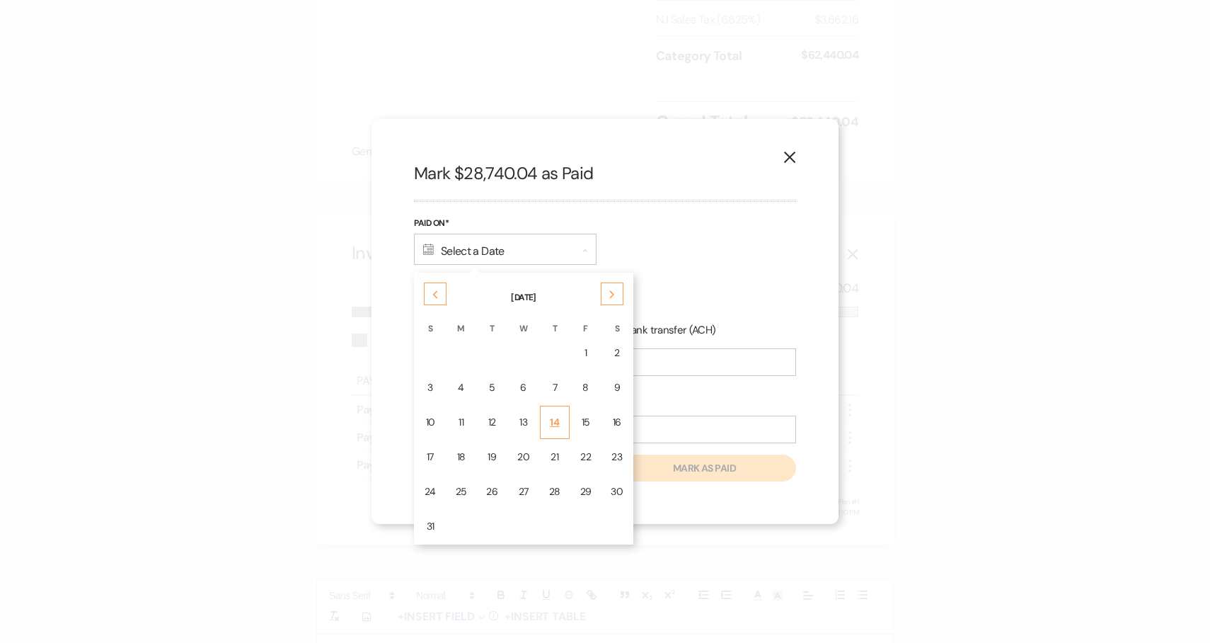
click at [557, 430] on td "14" at bounding box center [555, 422] width 30 height 33
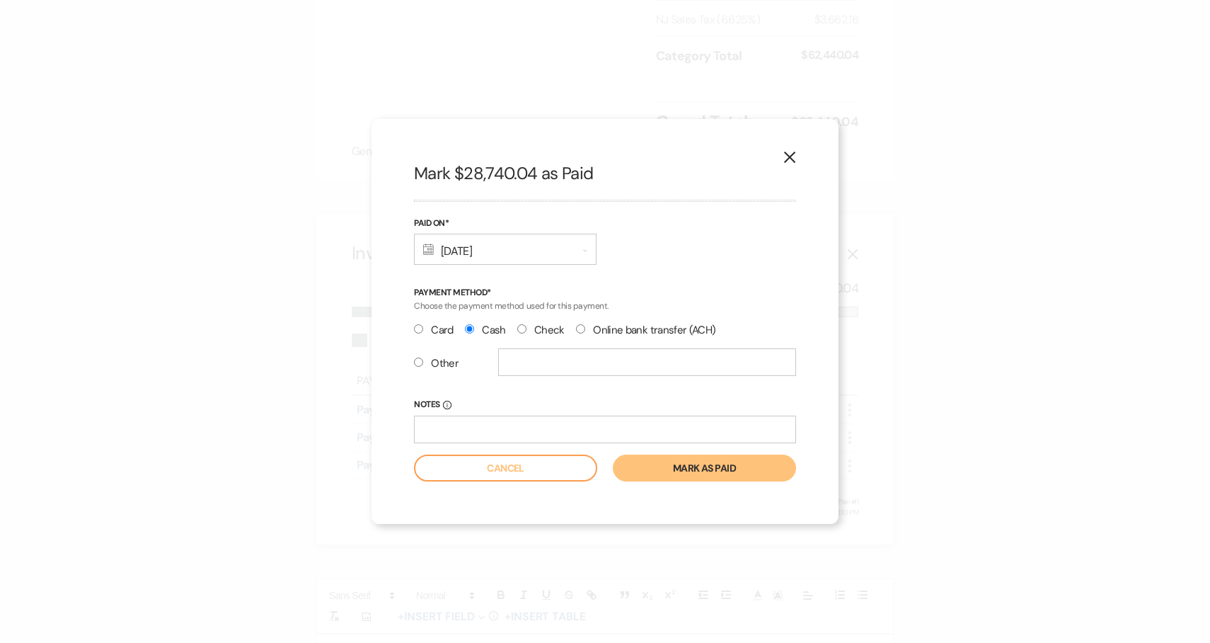
click at [666, 466] on button "Mark as paid" at bounding box center [704, 467] width 183 height 27
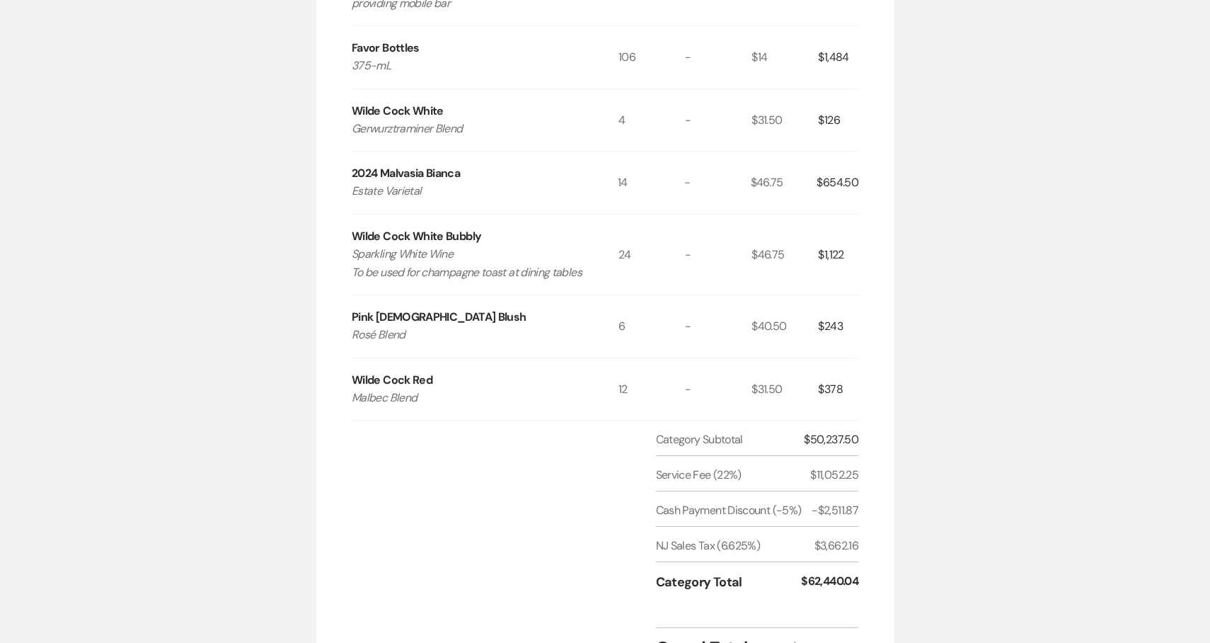
scroll to position [1698, 0]
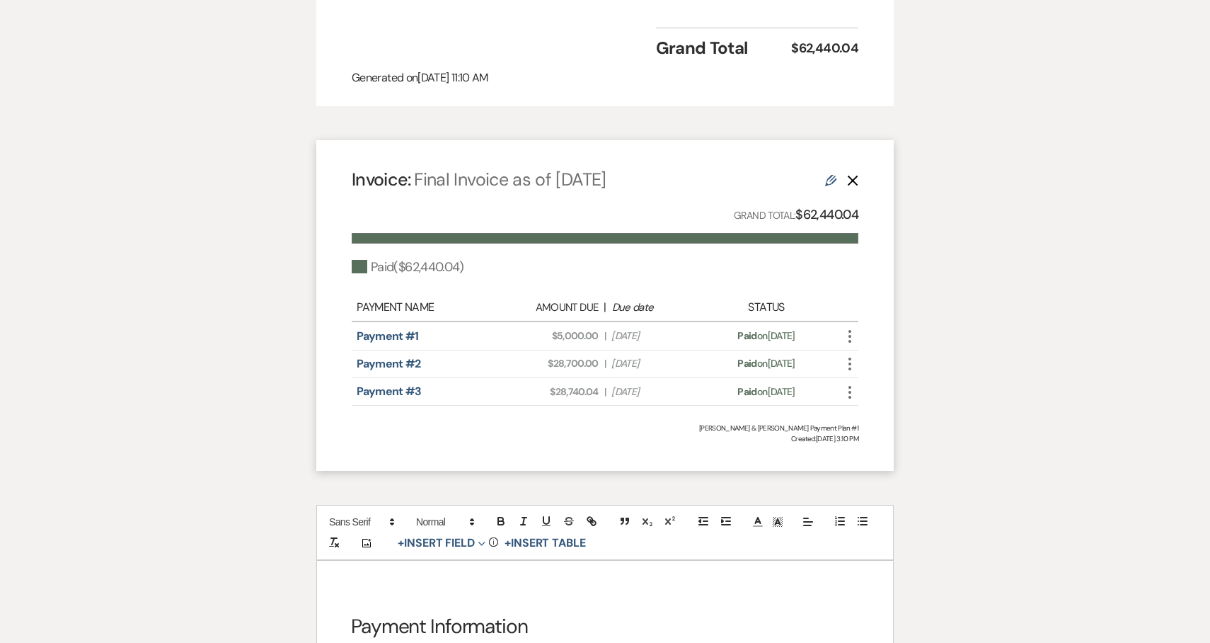
click at [849, 384] on icon "More" at bounding box center [850, 392] width 17 height 17
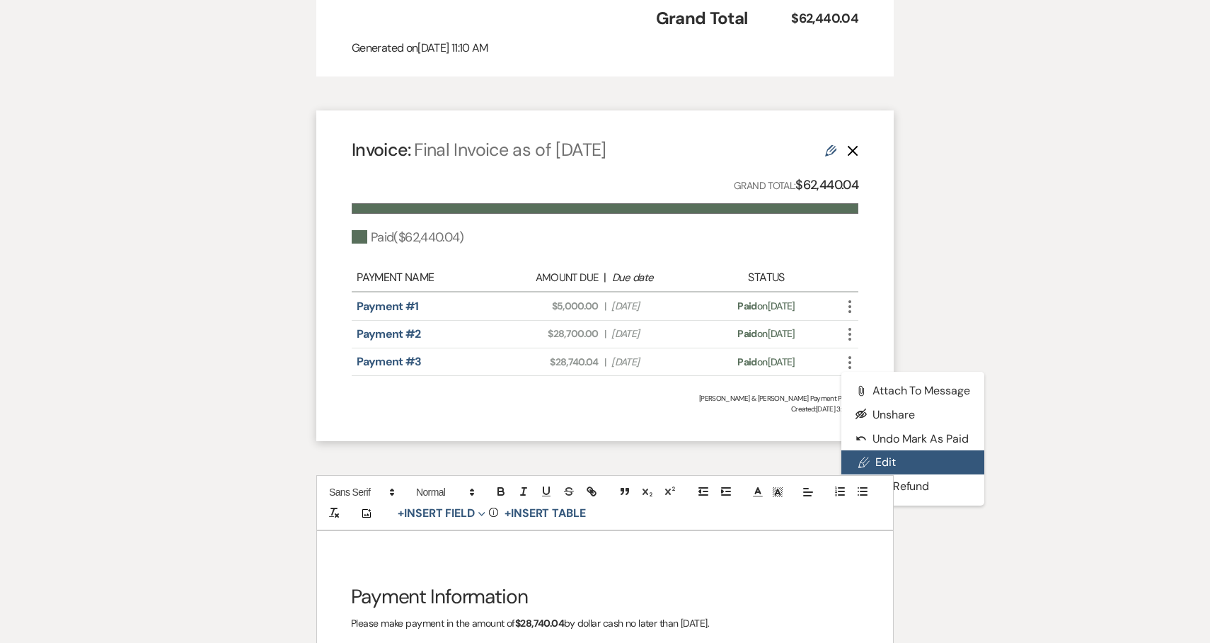
scroll to position [1729, 0]
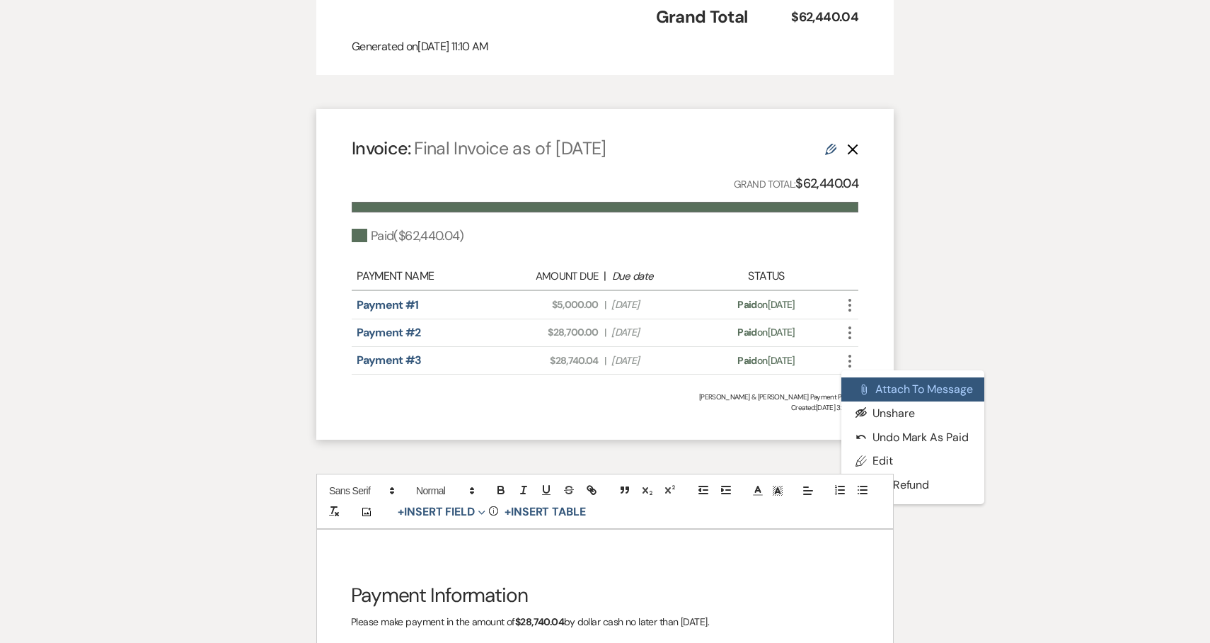
click at [902, 377] on button "Attach File Attach to Message" at bounding box center [913, 389] width 143 height 24
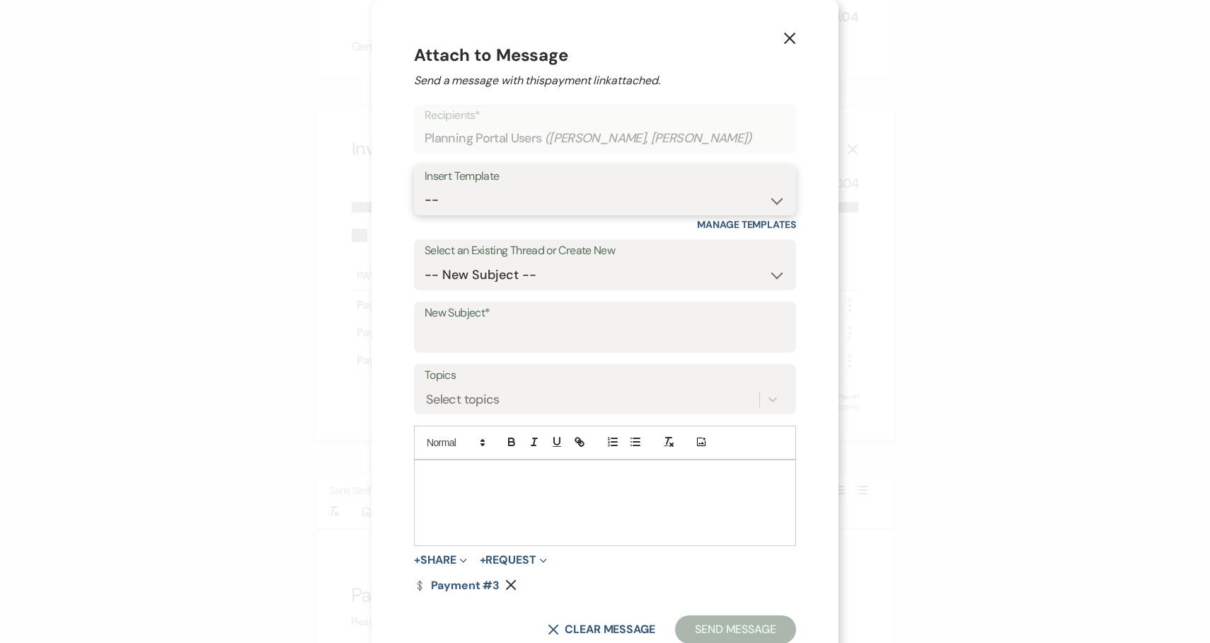
click at [556, 197] on select "-- Weven Planning Portal Introduction (Booked Events) 6-Month Check-in Review R…" at bounding box center [605, 200] width 361 height 28
select select "1589"
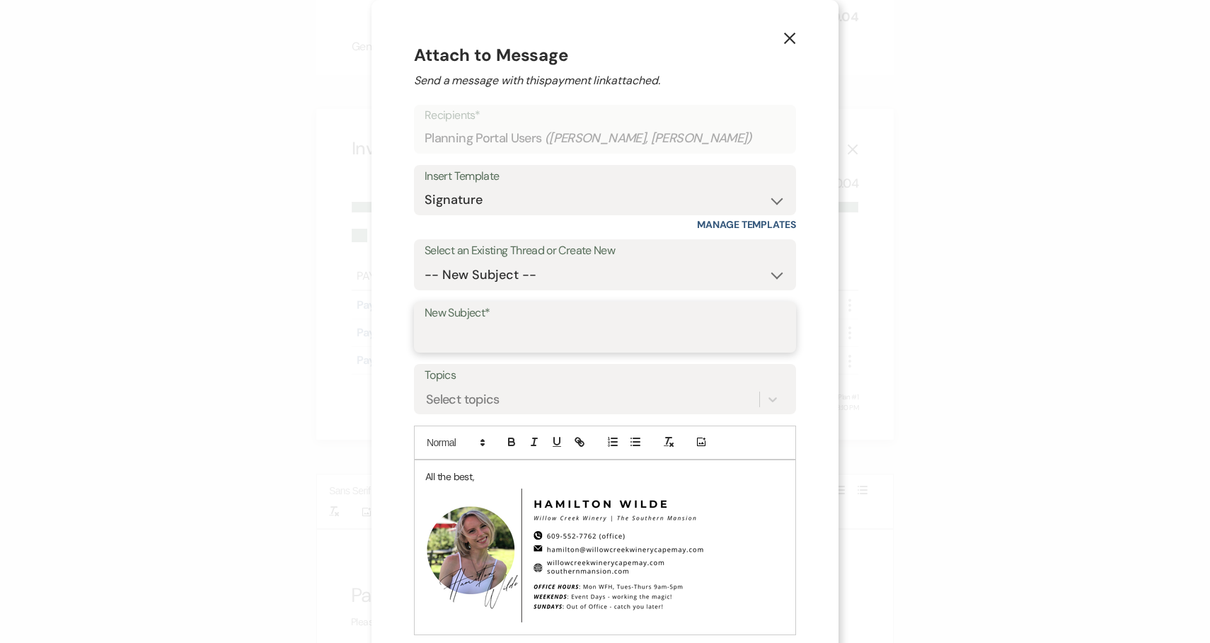
click at [519, 332] on input "New Subject*" at bounding box center [605, 337] width 361 height 28
type input "Recipt"
click at [426, 476] on p "All the best," at bounding box center [605, 477] width 360 height 16
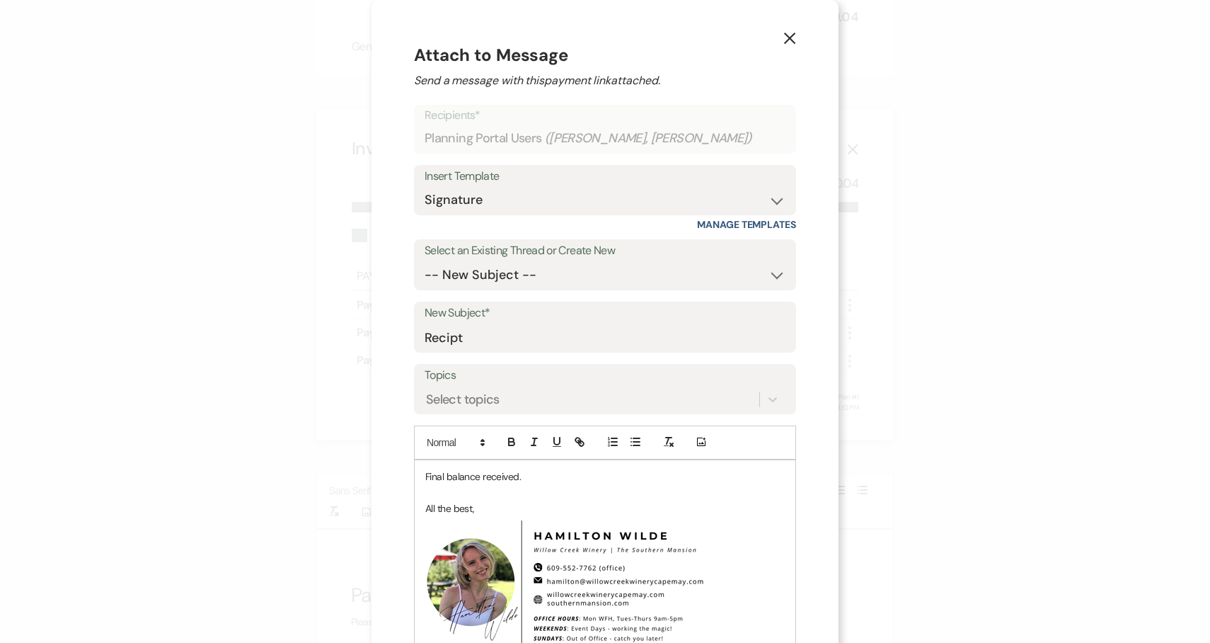
scroll to position [164, 0]
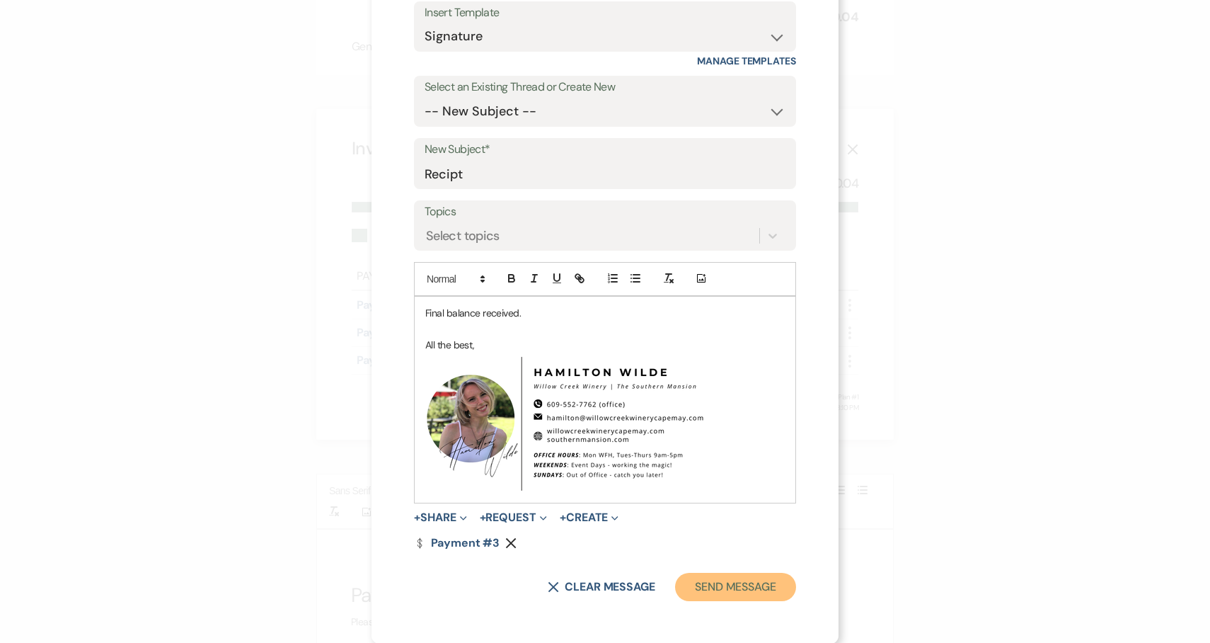
click at [756, 595] on button "Send Message" at bounding box center [735, 587] width 121 height 28
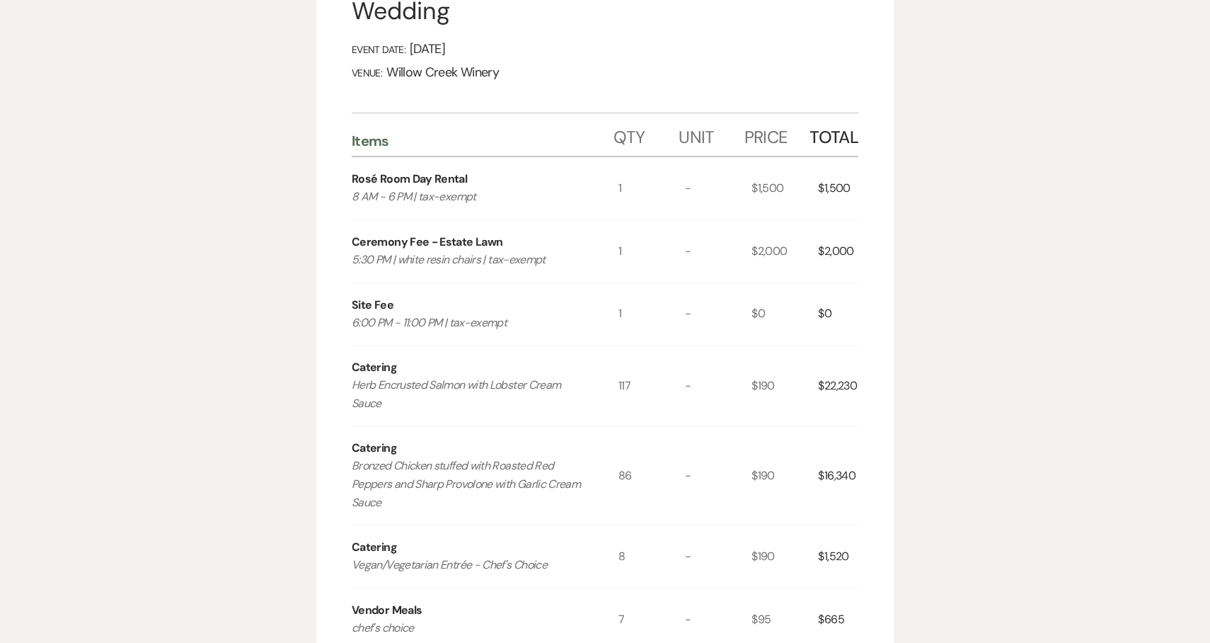
scroll to position [0, 0]
